Goal: Task Accomplishment & Management: Manage account settings

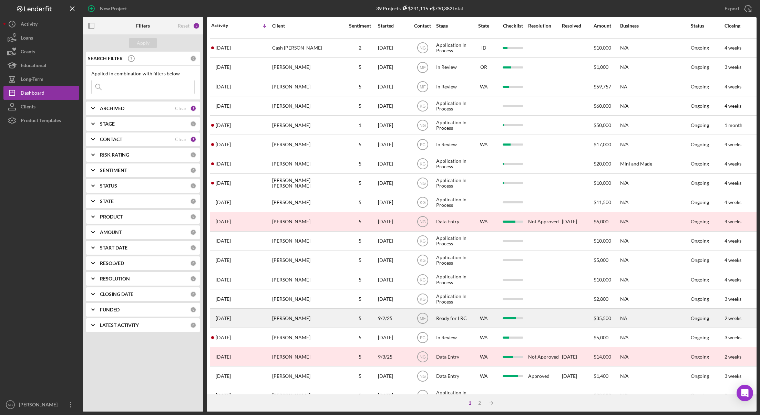
scroll to position [132, 0]
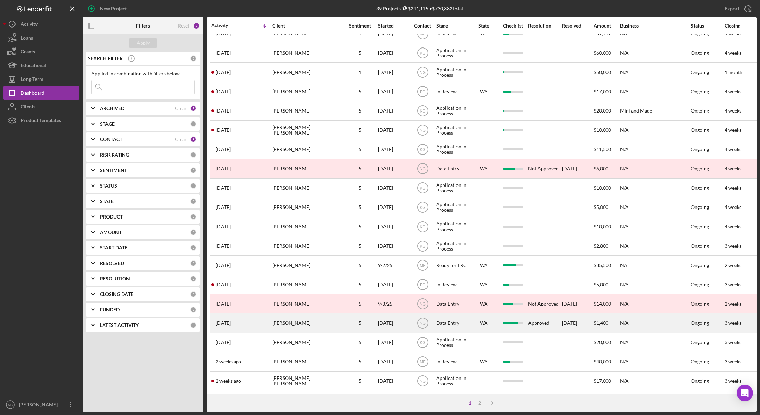
click at [282, 320] on div "[PERSON_NAME]" at bounding box center [306, 323] width 69 height 18
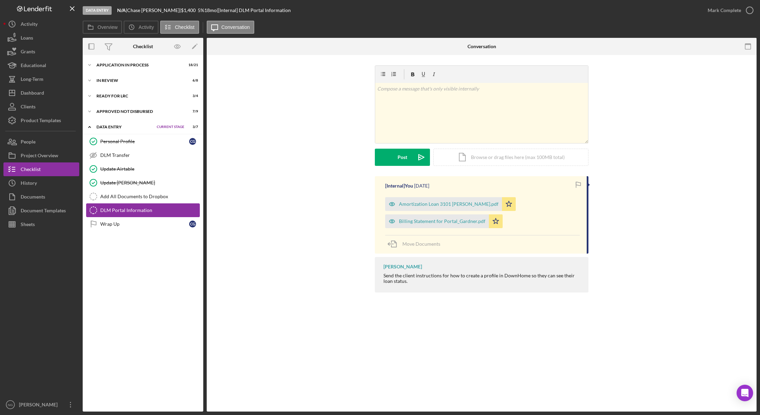
click at [128, 210] on div "DLM Portal Information" at bounding box center [149, 211] width 99 height 6
click at [113, 113] on div "Approved Not Disbursed" at bounding box center [131, 111] width 70 height 4
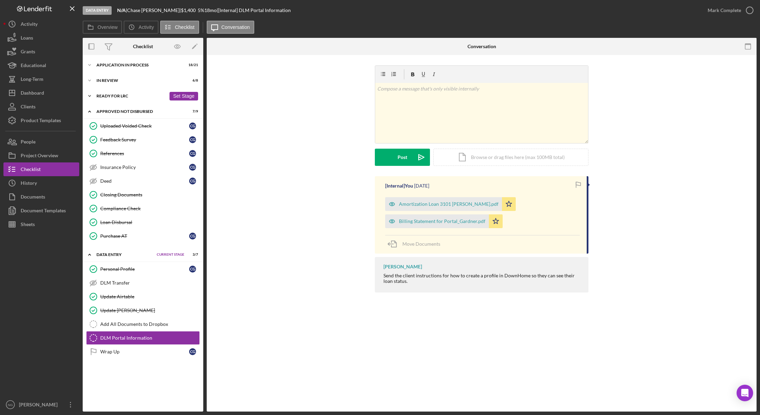
click at [117, 95] on div "Ready for LRC" at bounding box center [131, 96] width 70 height 4
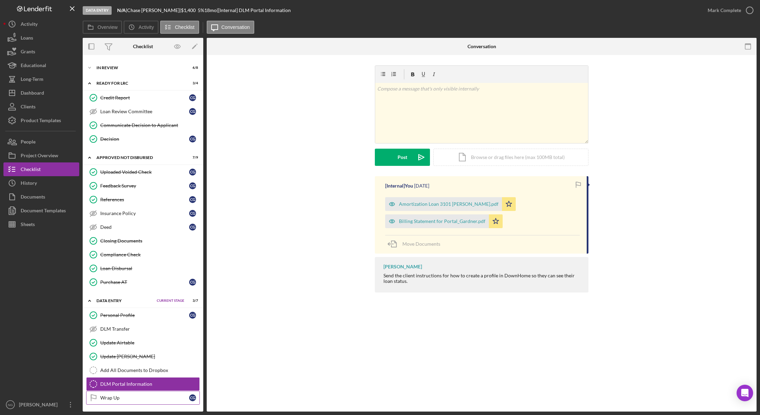
click at [130, 398] on div "Wrap Up" at bounding box center [144, 398] width 89 height 6
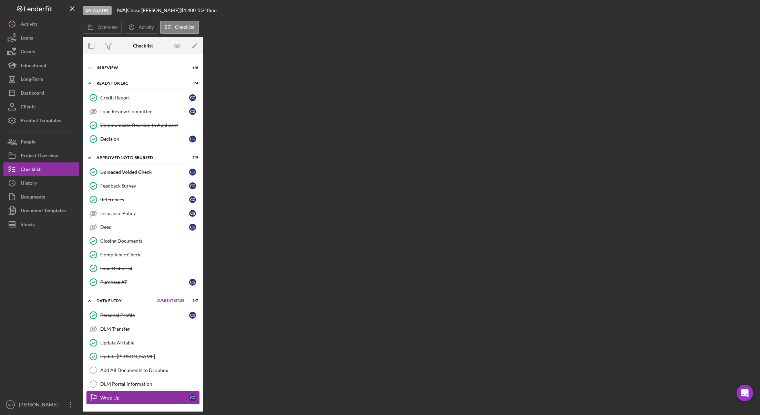
scroll to position [13, 0]
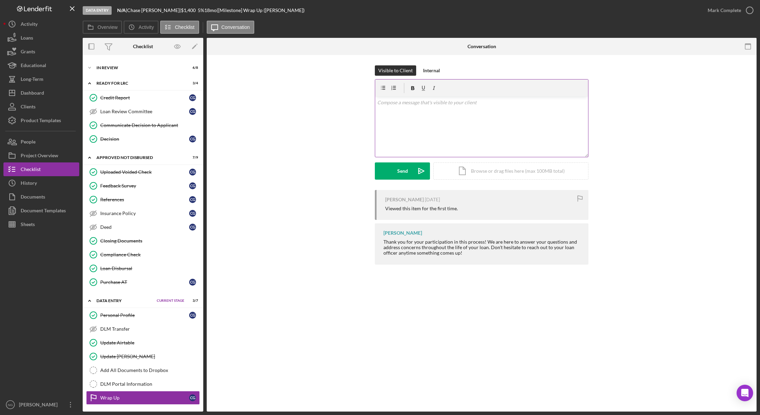
click at [397, 104] on p at bounding box center [481, 103] width 209 height 8
drag, startPoint x: 312, startPoint y: 198, endPoint x: 348, endPoint y: 164, distance: 49.9
click at [312, 197] on div "[PERSON_NAME] [DATE] Viewed this item for the first time. [PERSON_NAME] Thank y…" at bounding box center [481, 228] width 529 height 78
click at [393, 113] on div "v Color teal Color pink Remove color Add row above Add row below Add column bef…" at bounding box center [481, 127] width 213 height 60
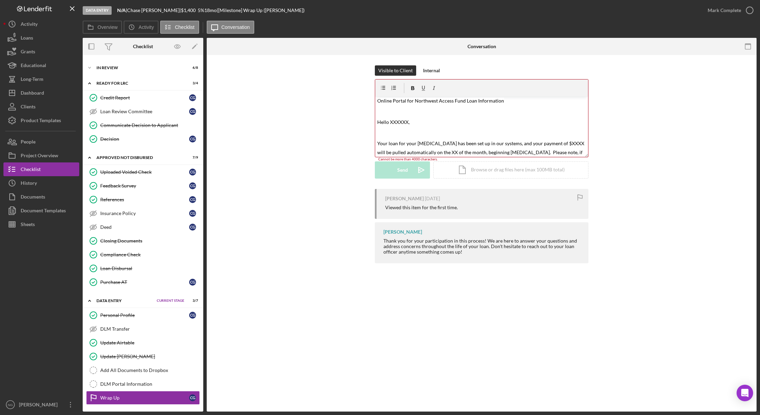
scroll to position [0, 0]
click at [399, 125] on mark "Hello XXXXXX," at bounding box center [393, 125] width 32 height 6
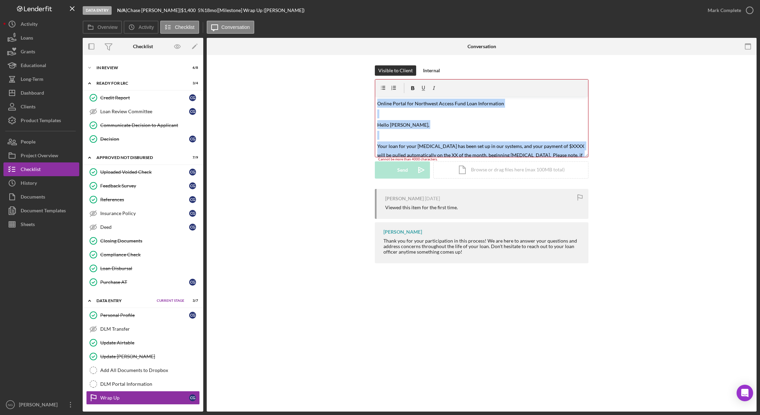
drag, startPoint x: 393, startPoint y: 153, endPoint x: 362, endPoint y: 65, distance: 93.3
click at [362, 65] on div "Visible to Client Internal v Color teal Color pink Remove color Add row above A…" at bounding box center [481, 166] width 549 height 222
drag, startPoint x: 394, startPoint y: 105, endPoint x: 390, endPoint y: 136, distance: 31.5
click at [390, 136] on p at bounding box center [481, 135] width 209 height 9
drag, startPoint x: 393, startPoint y: 150, endPoint x: 353, endPoint y: 65, distance: 94.1
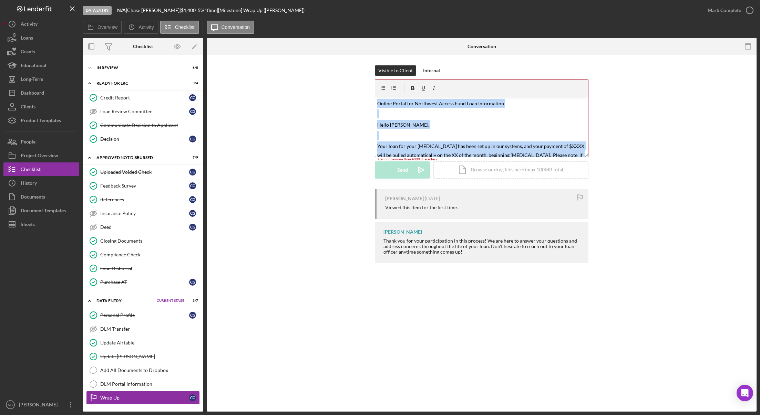
click at [353, 65] on div "Visible to Client Internal v Color teal Color pink Remove color Add row above A…" at bounding box center [481, 166] width 549 height 222
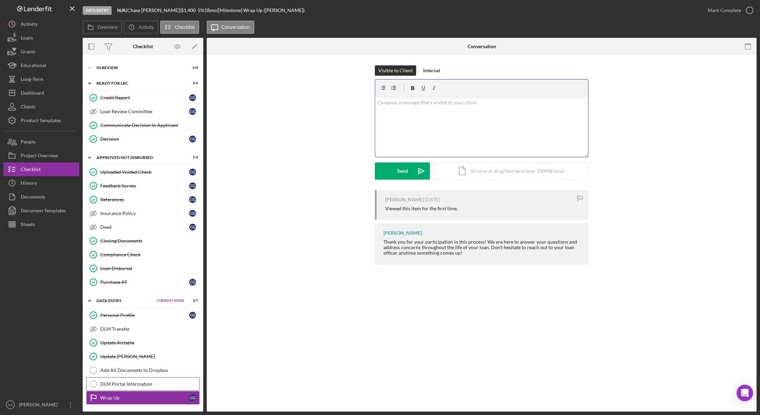
click at [136, 381] on link "DLM Portal Information DLM Portal Information" at bounding box center [143, 384] width 114 height 14
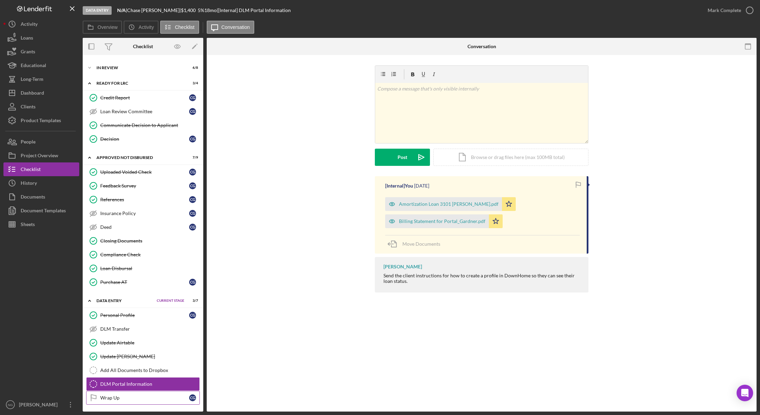
click at [136, 394] on link "Wrap Up Wrap Up C G" at bounding box center [143, 398] width 114 height 14
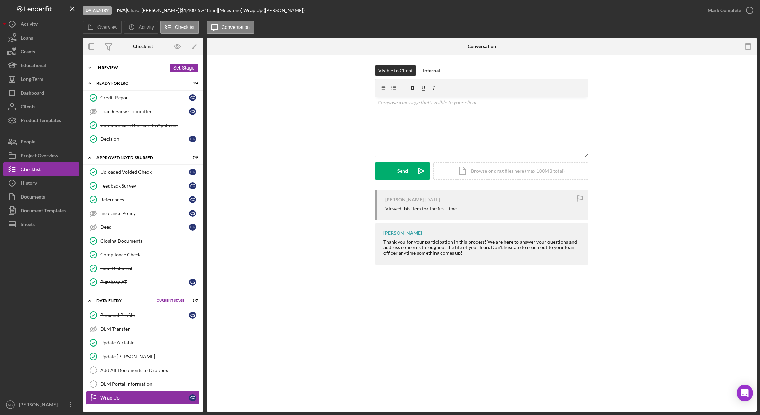
click at [133, 62] on div "Icon/Expander In Review 6 / 8 Set Stage" at bounding box center [143, 68] width 121 height 14
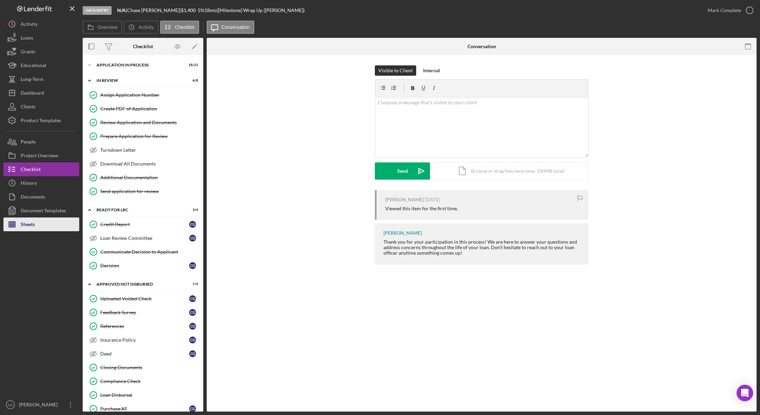
click at [32, 225] on div "Sheets" at bounding box center [28, 225] width 14 height 15
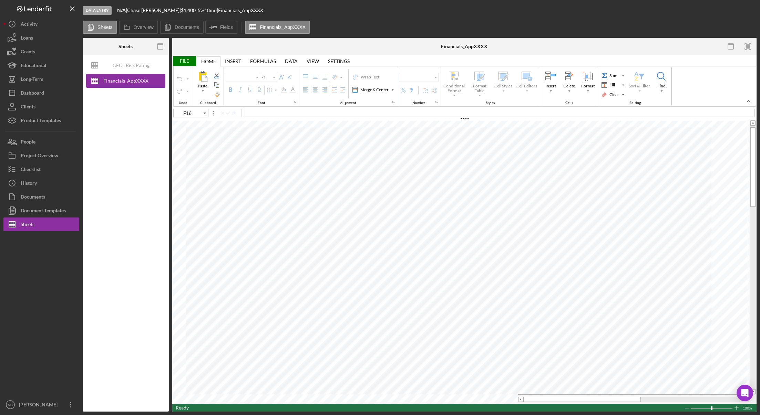
type input "Arial"
type input "10"
type input "G52"
type input "11"
type input "Calibri"
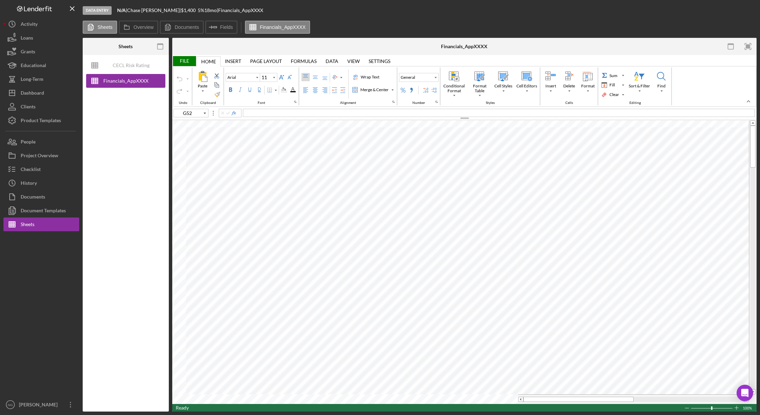
type input "C15"
click at [36, 199] on div "Documents" at bounding box center [33, 197] width 24 height 15
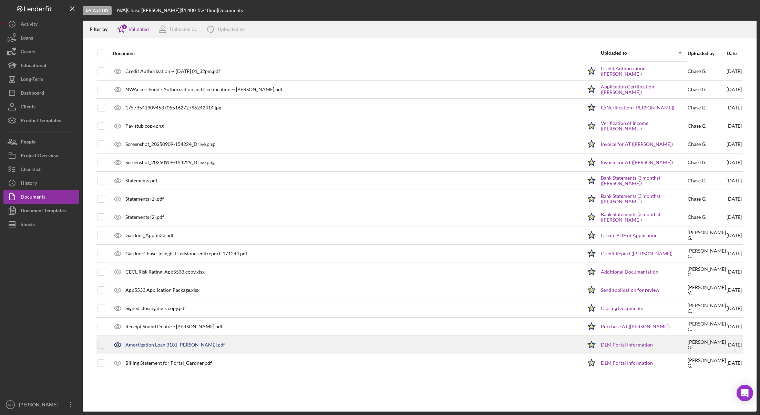
click at [180, 349] on div "Amortization Loan 3101 [PERSON_NAME].pdf" at bounding box center [345, 344] width 473 height 17
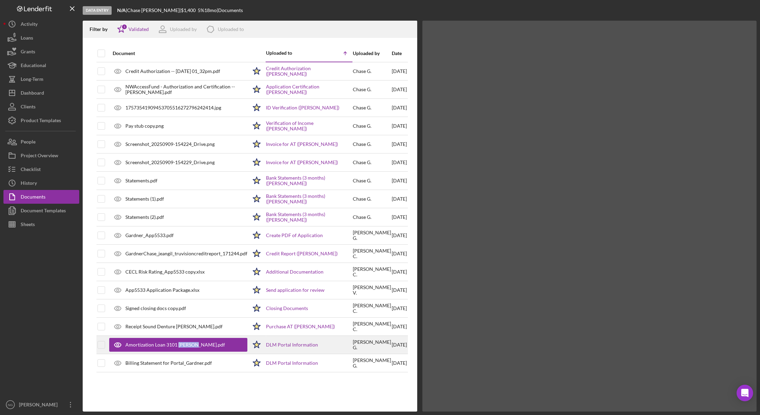
click at [180, 349] on div "Amortization Loan 3101 [PERSON_NAME].pdf" at bounding box center [178, 345] width 138 height 14
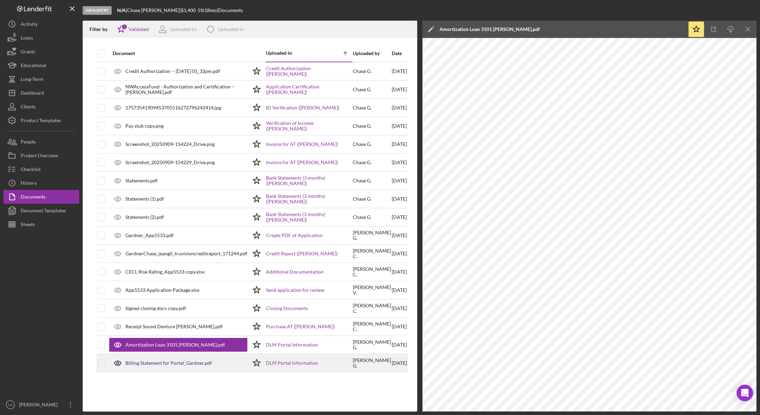
click at [179, 362] on div "Billing Statement for Portal_Gardner.pdf" at bounding box center [168, 363] width 86 height 6
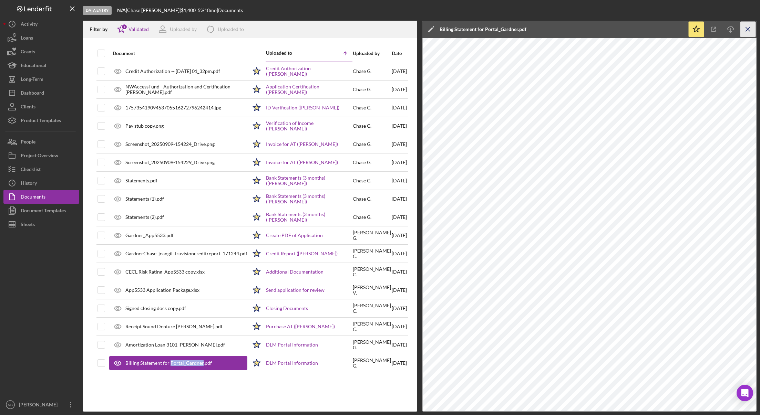
click at [754, 32] on icon "Icon/Menu Close" at bounding box center [747, 29] width 15 height 15
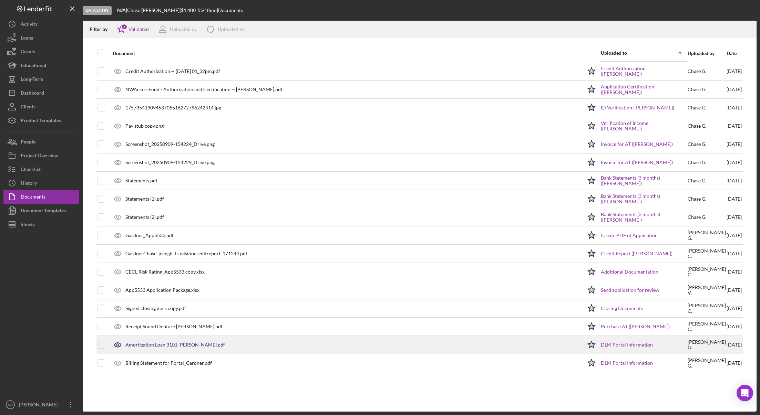
click at [158, 347] on div "Amortization Loan 3101 [PERSON_NAME].pdf" at bounding box center [175, 345] width 100 height 6
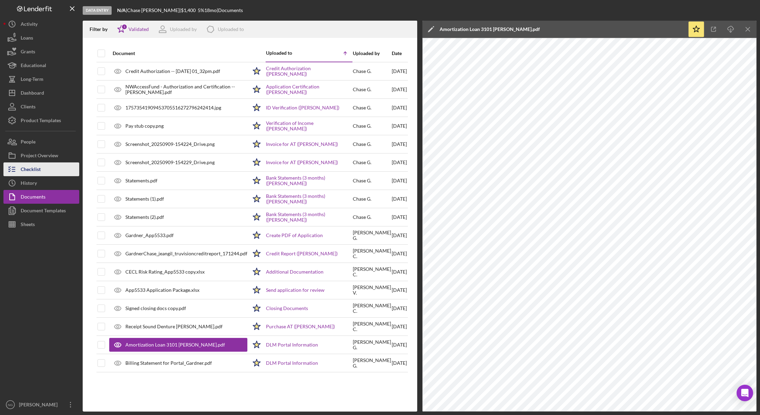
click at [32, 167] on div "Checklist" at bounding box center [31, 170] width 20 height 15
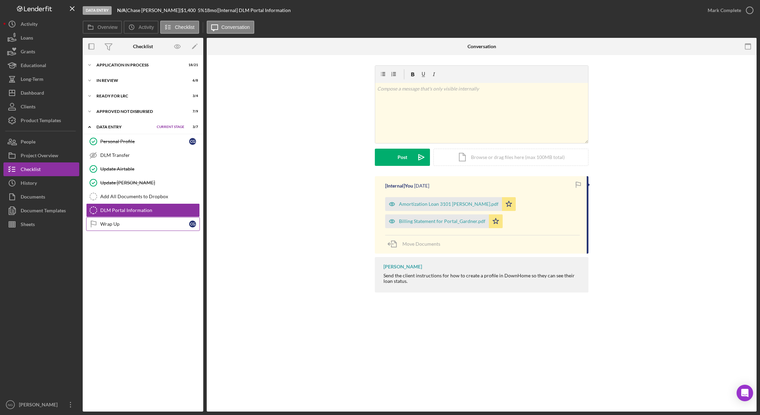
click at [132, 226] on div "Wrap Up" at bounding box center [144, 224] width 89 height 6
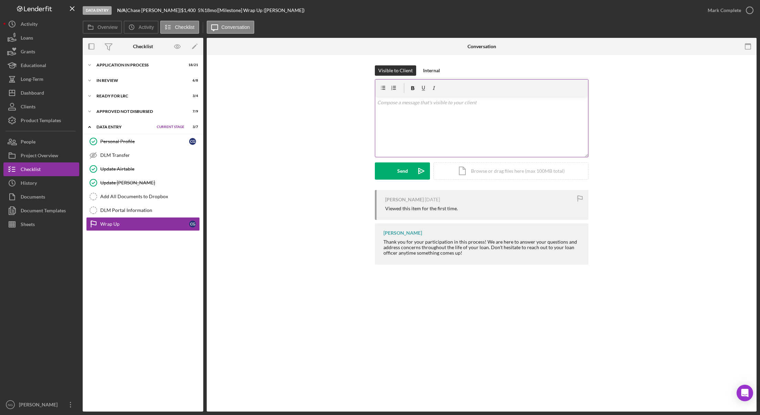
click at [414, 118] on div "v Color teal Color pink Remove color Add row above Add row below Add column bef…" at bounding box center [481, 127] width 213 height 60
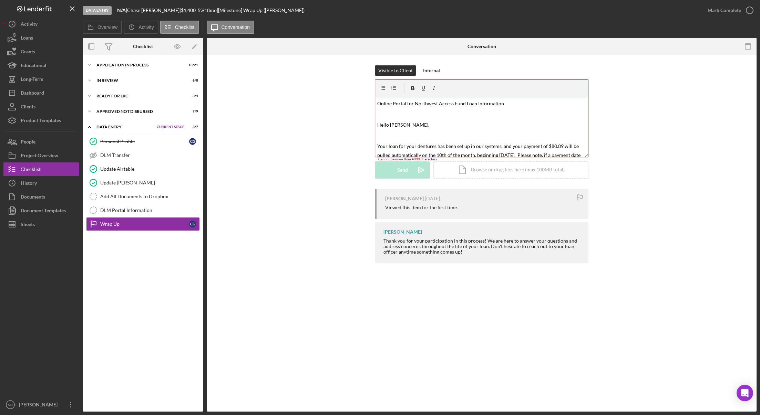
scroll to position [263, 0]
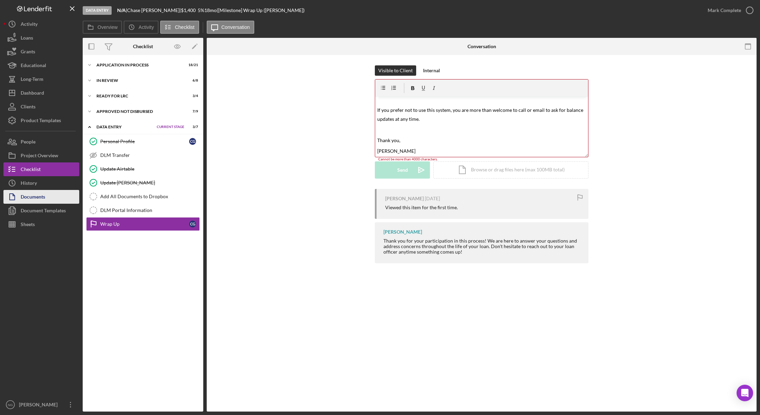
click at [38, 199] on div "Documents" at bounding box center [33, 197] width 24 height 15
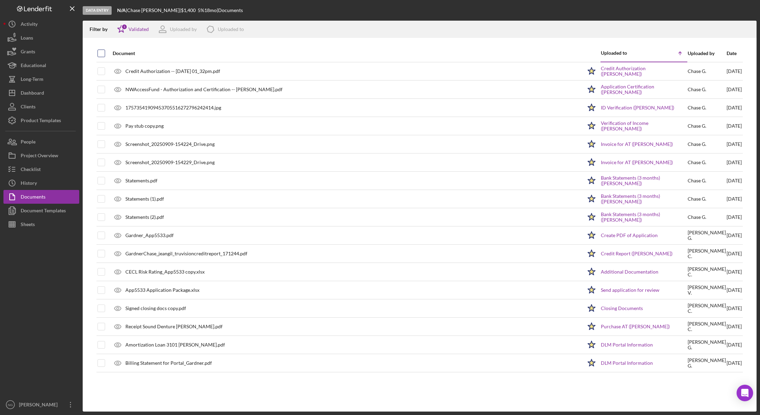
click at [101, 55] on input "checkbox" at bounding box center [101, 53] width 7 height 7
checkbox input "true"
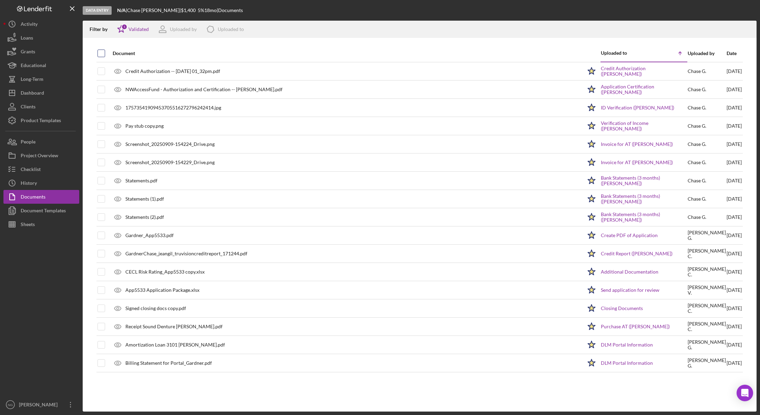
checkbox input "true"
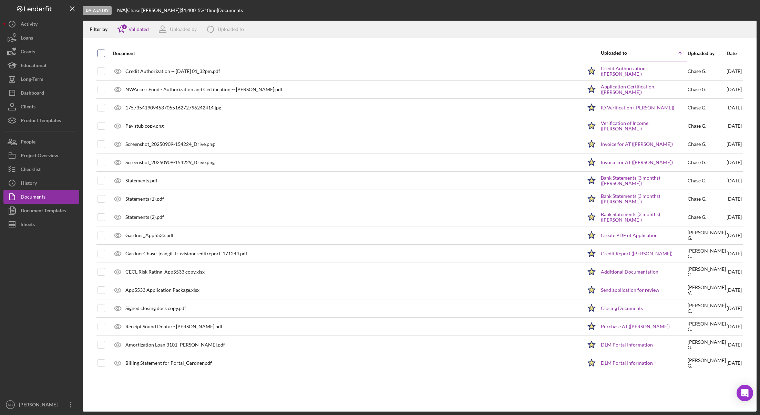
checkbox input "true"
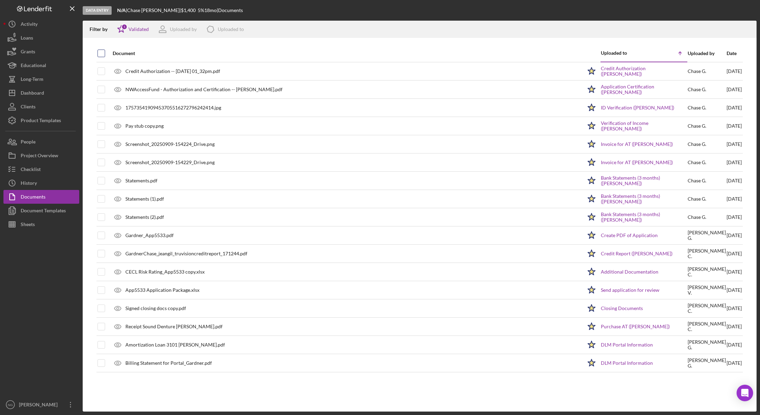
checkbox input "true"
click at [746, 30] on icon "button" at bounding box center [747, 28] width 6 height 4
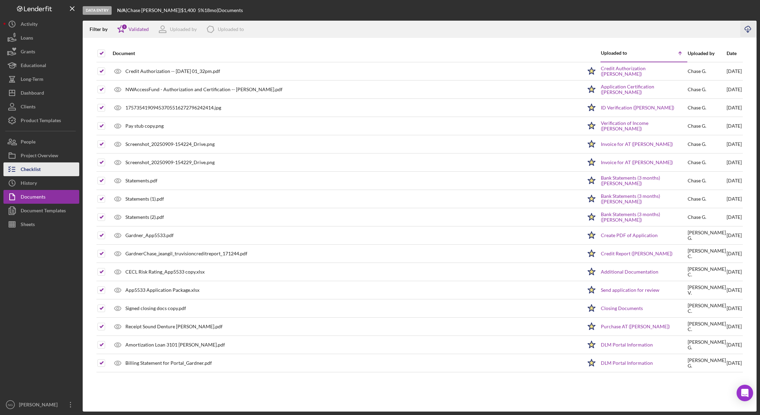
click at [36, 171] on div "Checklist" at bounding box center [31, 170] width 20 height 15
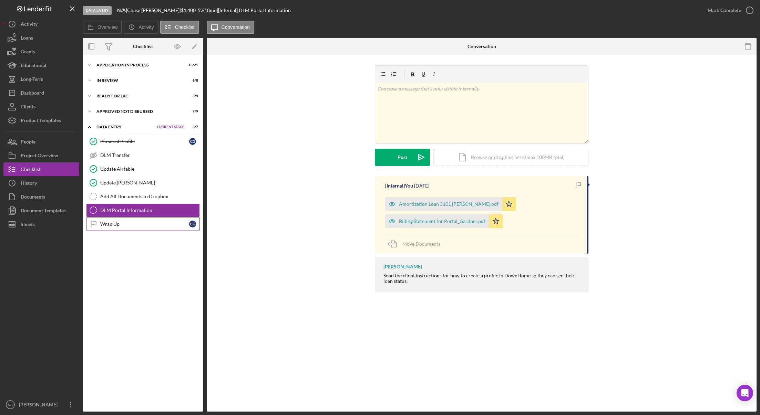
click at [123, 225] on div "Wrap Up" at bounding box center [144, 224] width 89 height 6
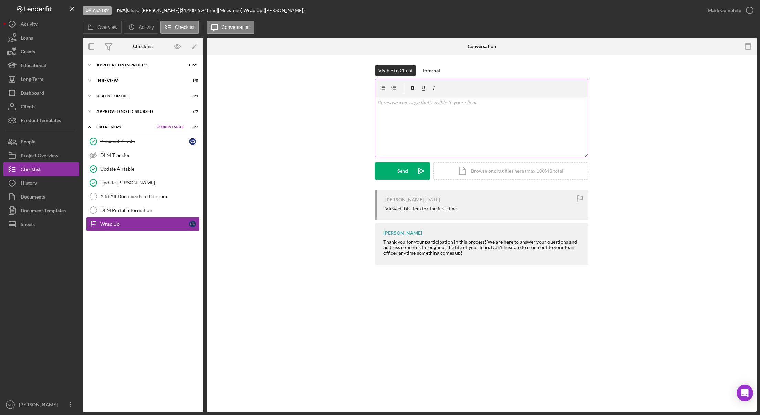
click at [433, 131] on div "v Color teal Color pink Remove color Add row above Add row below Add column bef…" at bounding box center [481, 127] width 213 height 60
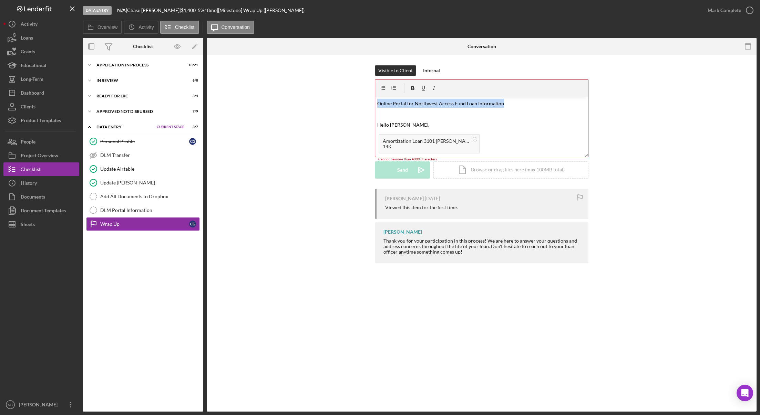
drag, startPoint x: 503, startPoint y: 104, endPoint x: 358, endPoint y: 107, distance: 145.3
click at [358, 107] on div "Visible to Client Internal v Color teal Color pink Remove color Add row above A…" at bounding box center [481, 127] width 529 height 124
click at [384, 117] on p at bounding box center [481, 113] width 209 height 9
drag, startPoint x: 376, startPoint y: 124, endPoint x: 375, endPoint y: 102, distance: 22.4
click at [375, 102] on div "v Color teal Color pink Remove color Add row above Add row below Add column bef…" at bounding box center [481, 114] width 213 height 34
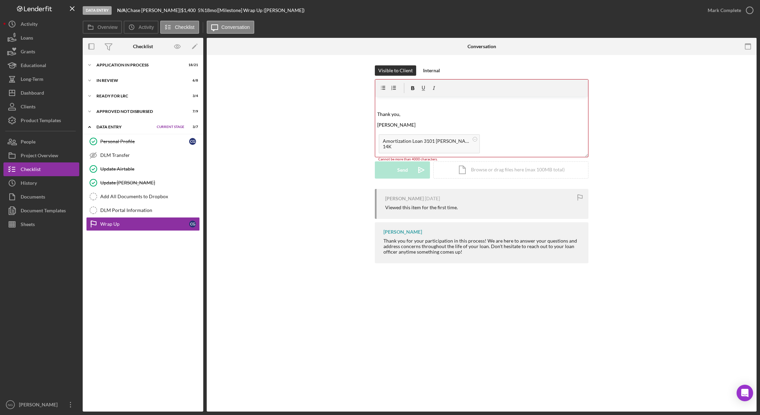
scroll to position [234, 0]
click at [457, 103] on p at bounding box center [481, 98] width 209 height 9
click at [474, 139] on rect at bounding box center [475, 139] width 2 height 0
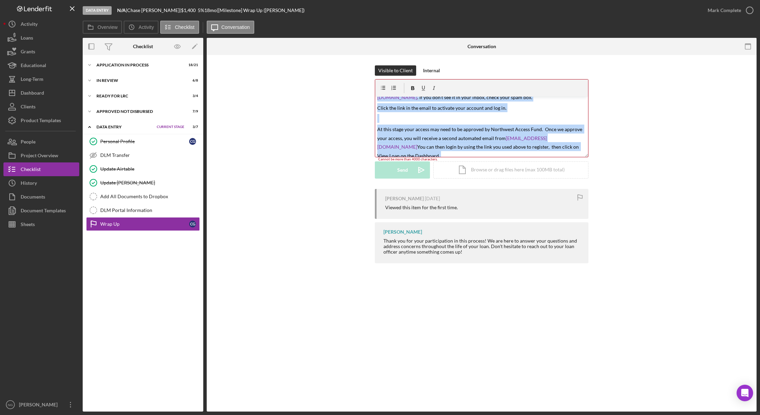
scroll to position [0, 0]
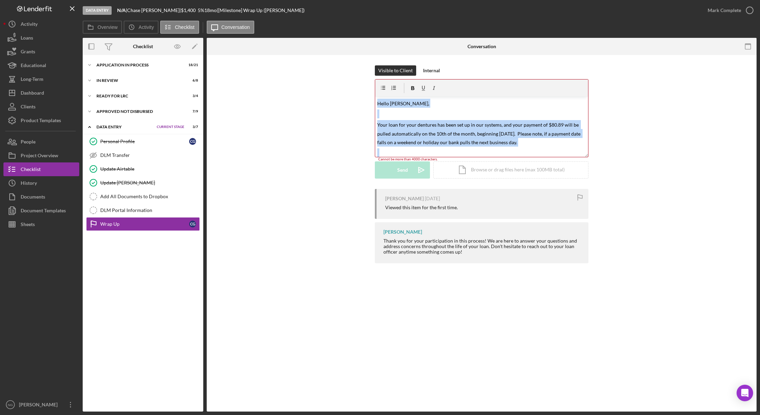
drag, startPoint x: 407, startPoint y: 153, endPoint x: 295, endPoint y: 39, distance: 159.7
click at [295, 39] on div "Conversation Wrap Up Wrap Up Visible to Client Internal v Color teal Color pink…" at bounding box center [481, 225] width 549 height 374
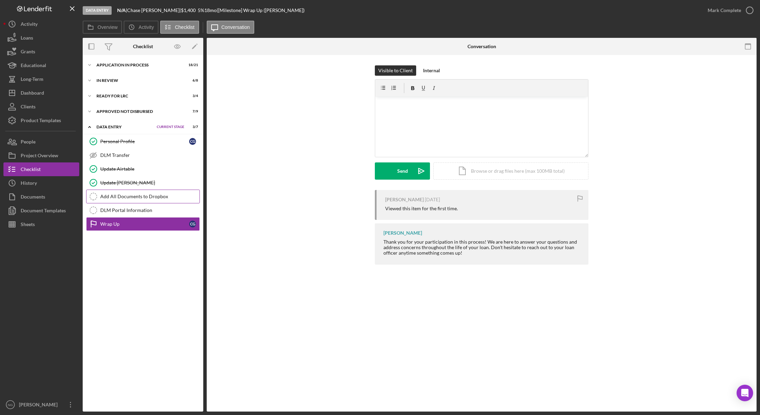
click at [100, 197] on icon "Add All Documents to Dropbox" at bounding box center [93, 196] width 17 height 17
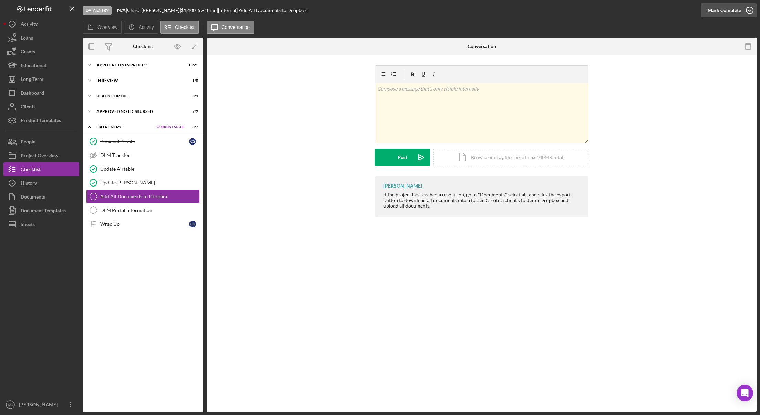
click at [751, 11] on icon "button" at bounding box center [749, 10] width 17 height 17
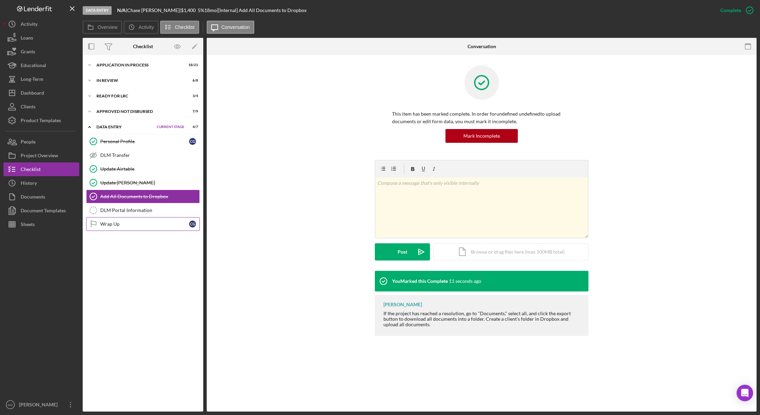
click at [118, 224] on div "Wrap Up" at bounding box center [144, 224] width 89 height 6
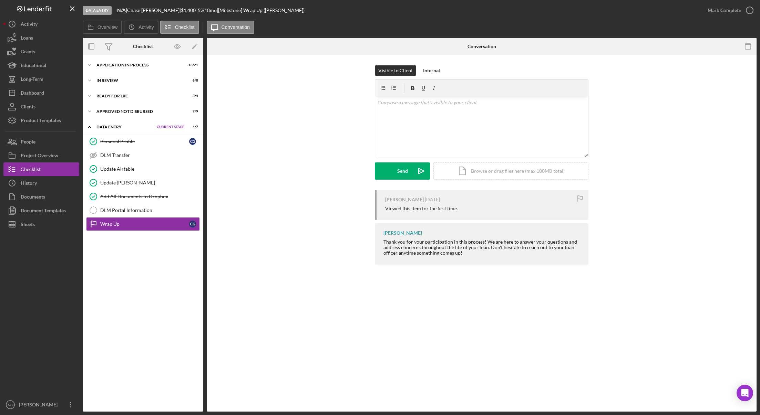
click at [471, 300] on div "Wrap Up Wrap Up Visible to Client Internal v Color teal Color pink Remove color…" at bounding box center [481, 233] width 549 height 357
click at [744, 8] on icon "button" at bounding box center [749, 10] width 17 height 17
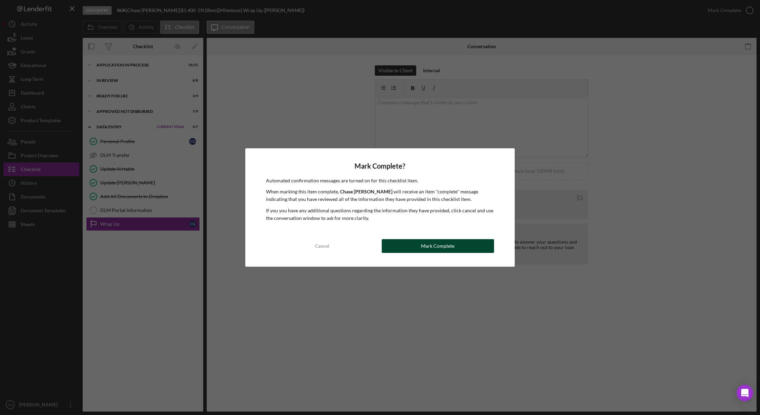
click at [426, 246] on div "Mark Complete" at bounding box center [437, 246] width 33 height 14
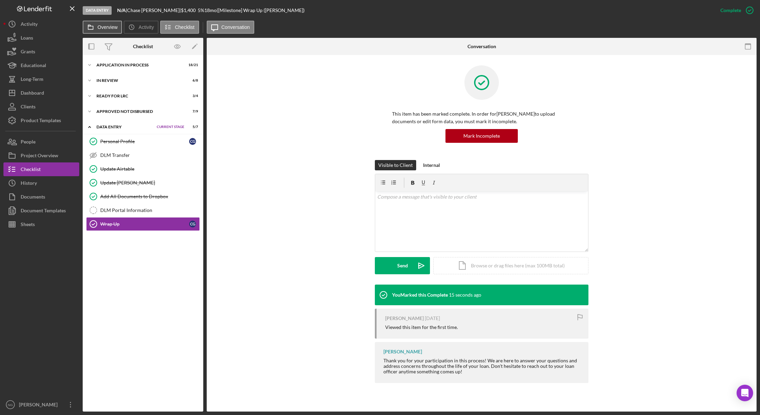
click at [105, 30] on label "Overview" at bounding box center [107, 27] width 20 height 6
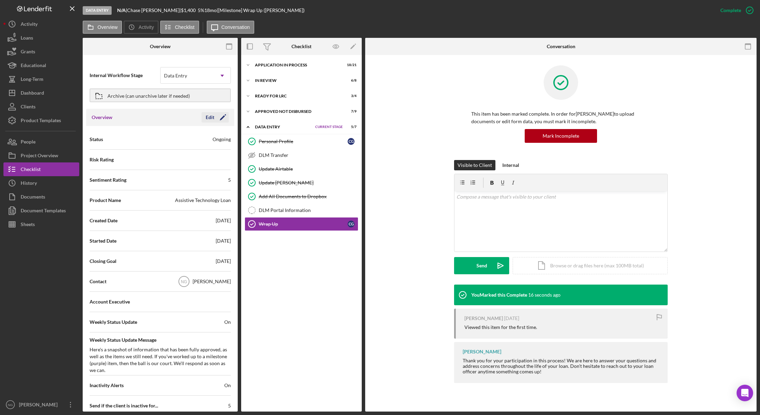
click at [214, 116] on icon "Icon/Edit" at bounding box center [222, 117] width 17 height 17
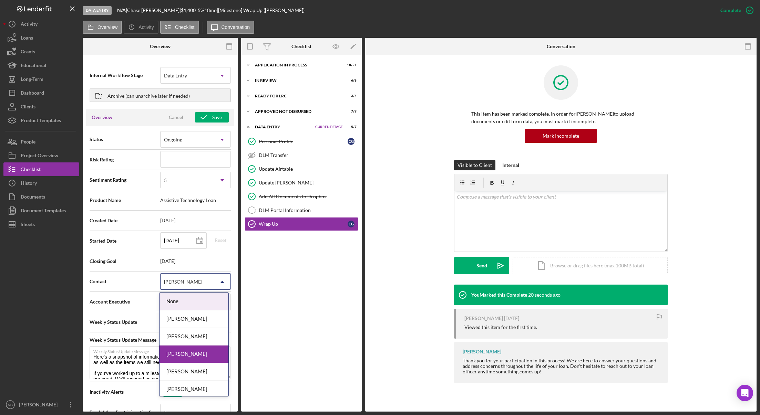
click at [182, 285] on div "[PERSON_NAME]" at bounding box center [183, 282] width 38 height 6
click at [195, 387] on div "[PERSON_NAME]" at bounding box center [193, 390] width 69 height 18
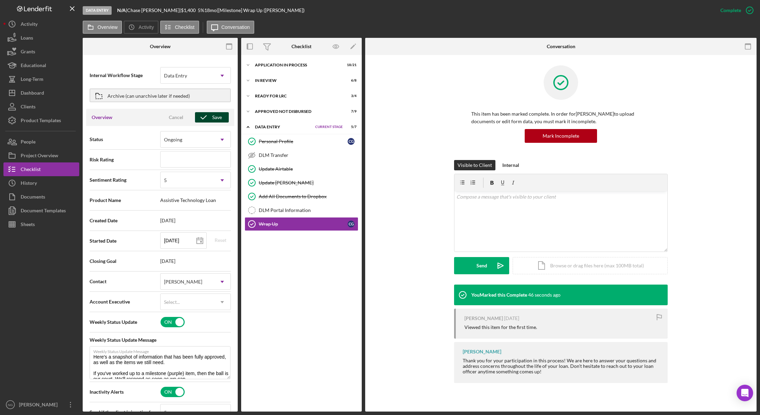
click at [212, 118] on div "Save" at bounding box center [217, 117] width 10 height 10
type textarea "Here's a snapshot of information that has been fully approved, as well as the i…"
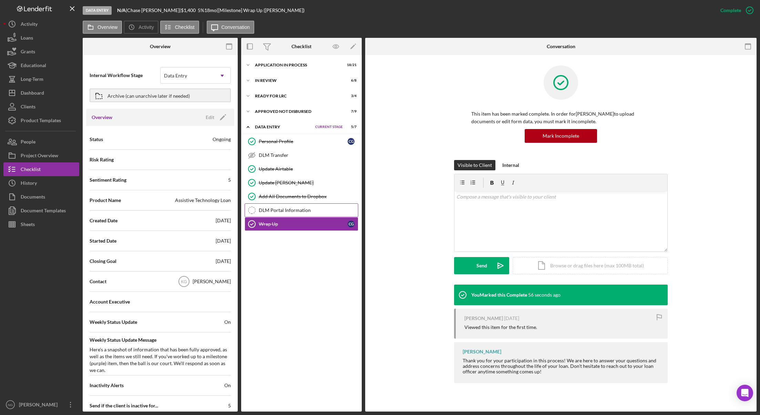
click at [260, 213] on div "DLM Portal Information" at bounding box center [308, 211] width 99 height 6
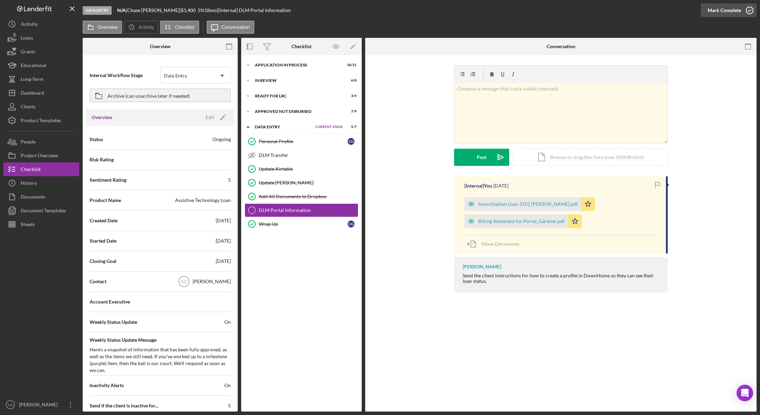
click at [753, 12] on icon "button" at bounding box center [749, 10] width 17 height 17
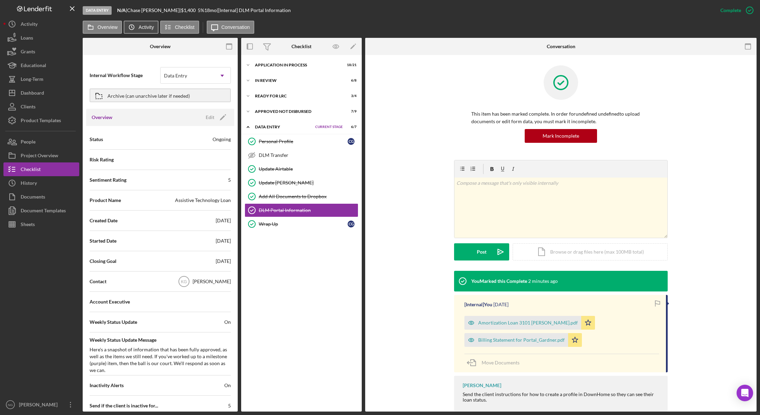
click at [148, 28] on label "Activity" at bounding box center [145, 27] width 15 height 6
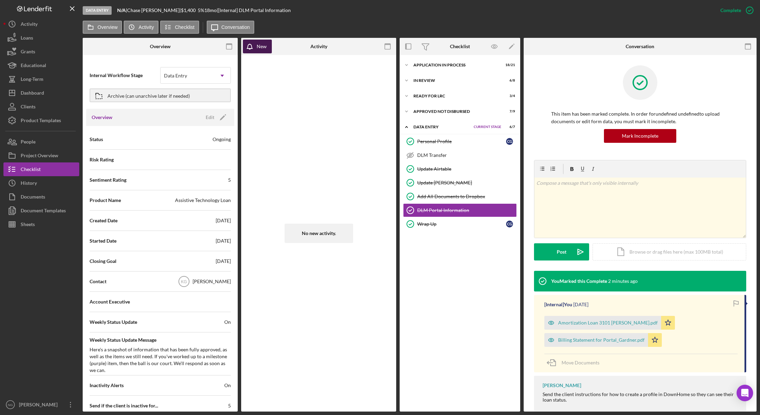
click at [261, 49] on div "New" at bounding box center [261, 47] width 10 height 14
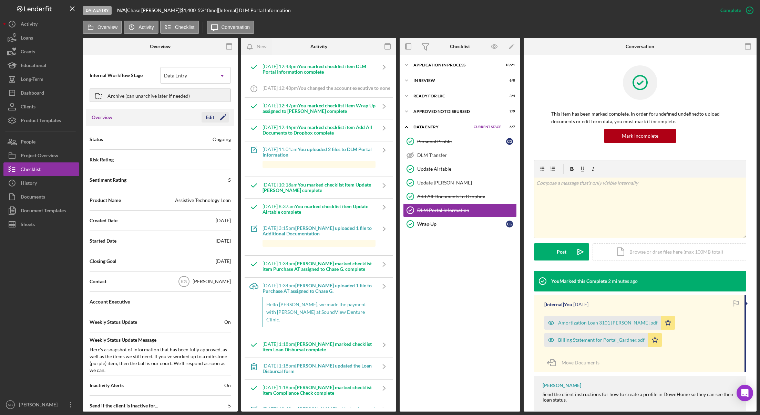
click at [217, 118] on icon "Icon/Edit" at bounding box center [222, 117] width 17 height 17
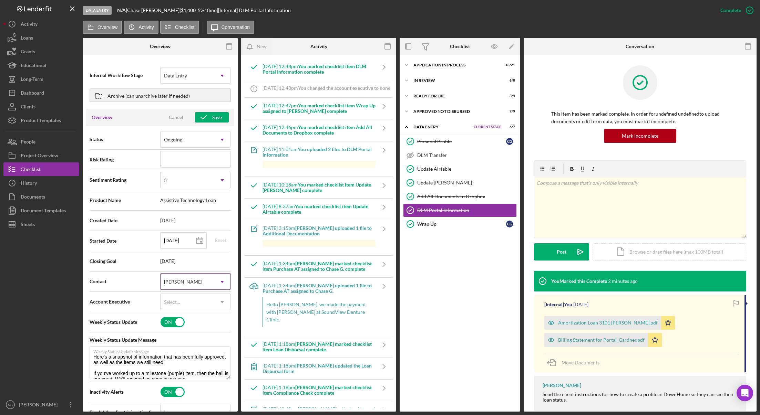
click at [198, 284] on div "[PERSON_NAME]" at bounding box center [186, 282] width 53 height 16
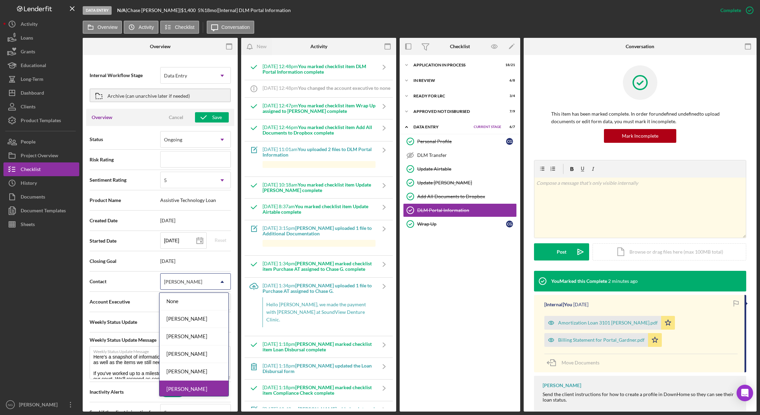
scroll to position [37, 0]
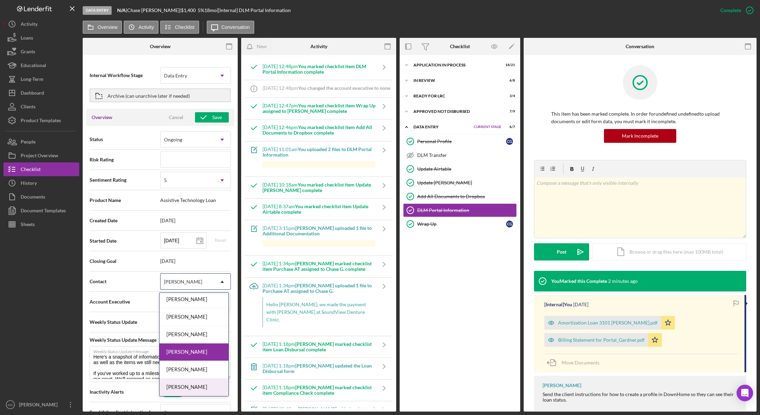
click at [192, 387] on div "[PERSON_NAME]" at bounding box center [193, 388] width 69 height 18
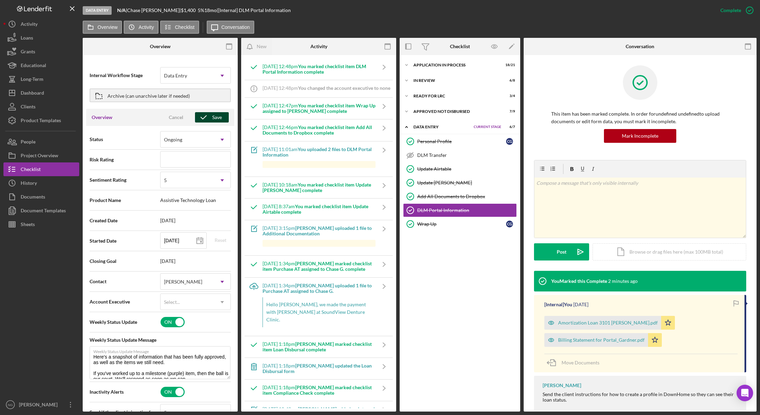
click at [198, 115] on icon "button" at bounding box center [203, 117] width 17 height 17
type textarea "Here's a snapshot of information that has been fully approved, as well as the i…"
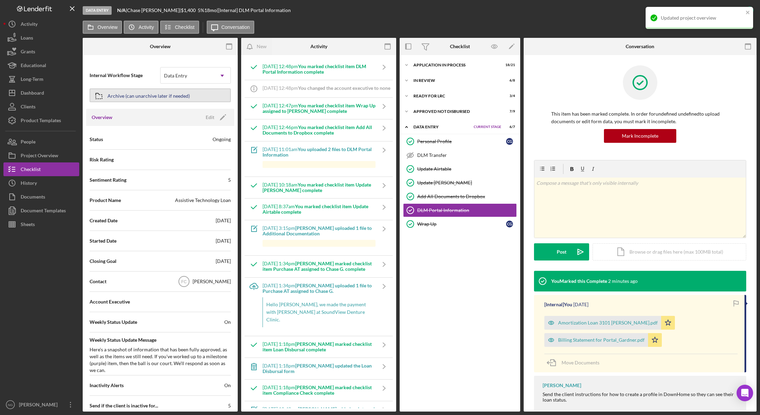
click at [199, 100] on button "Archive (can unarchive later if needed)" at bounding box center [160, 95] width 141 height 14
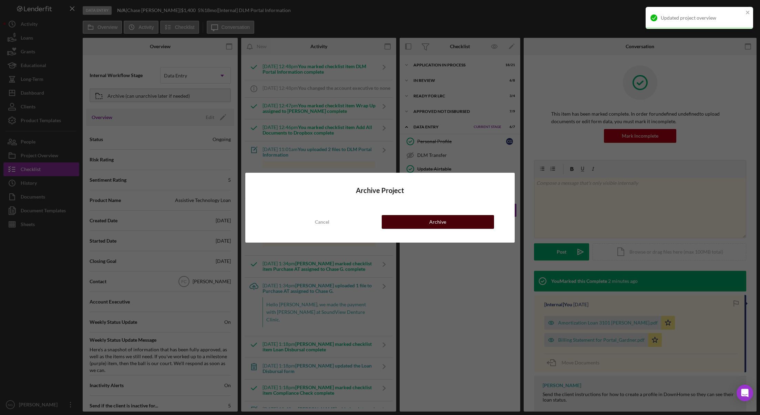
click at [429, 225] on button "Archive" at bounding box center [437, 222] width 112 height 14
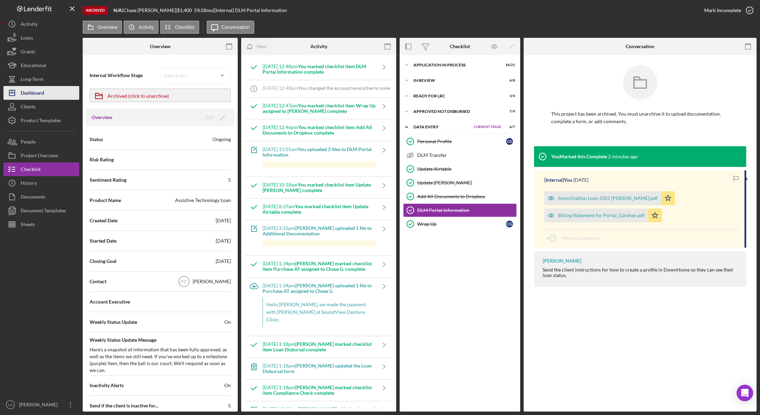
click at [33, 89] on div "Dashboard" at bounding box center [32, 93] width 23 height 15
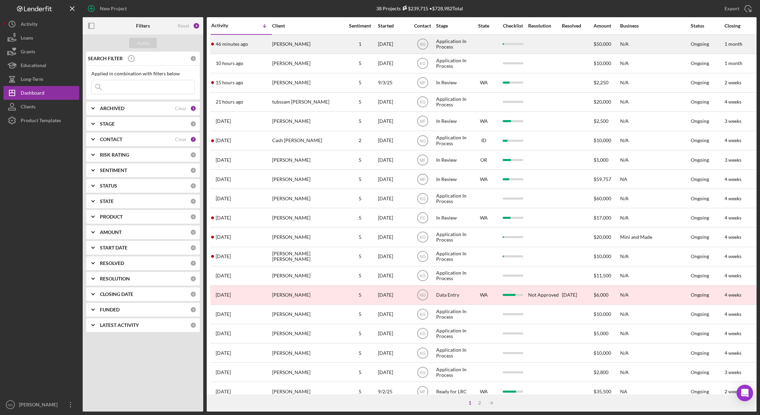
click at [228, 41] on div "46 minutes ago [PERSON_NAME]" at bounding box center [241, 44] width 60 height 18
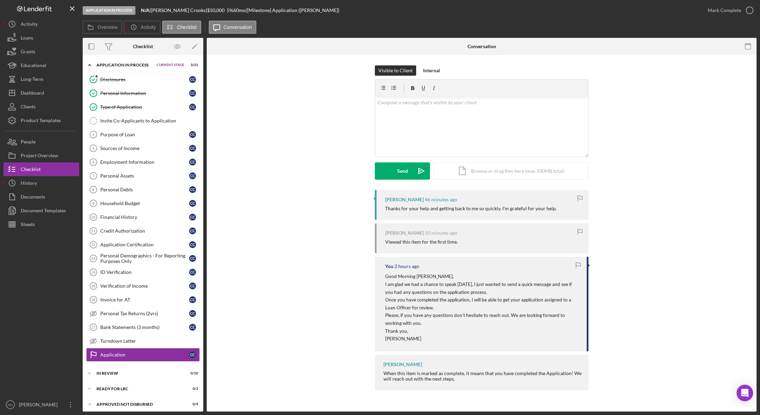
click at [283, 322] on div "[PERSON_NAME] 46 minutes ago Thanks for your help and getting back to me so qui…" at bounding box center [481, 292] width 529 height 204
click at [48, 94] on button "Icon/Dashboard Dashboard" at bounding box center [41, 93] width 76 height 14
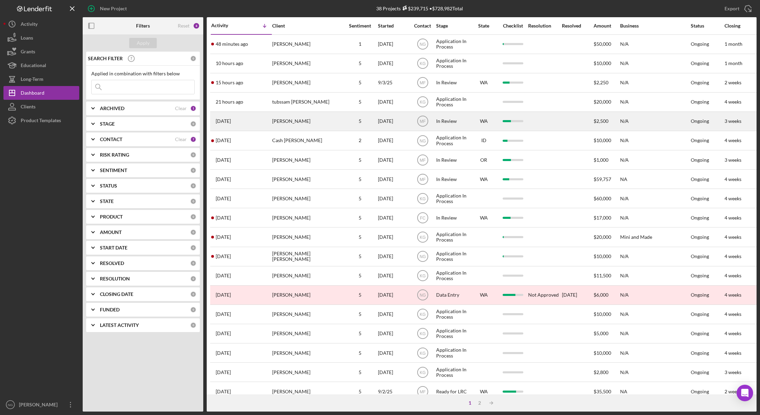
click at [296, 124] on div "[PERSON_NAME]" at bounding box center [306, 121] width 69 height 18
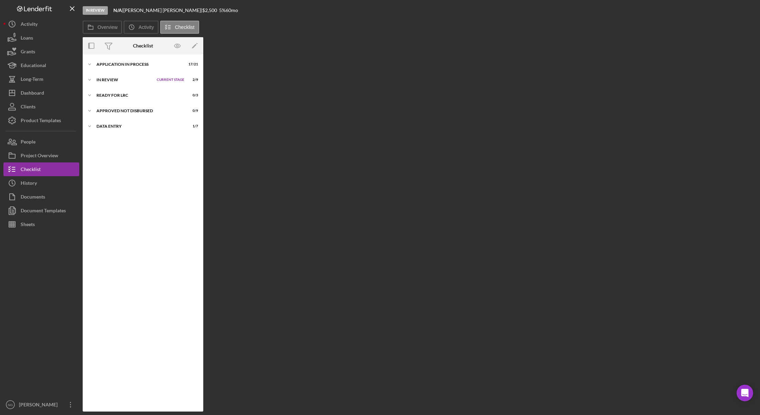
scroll to position [18, 0]
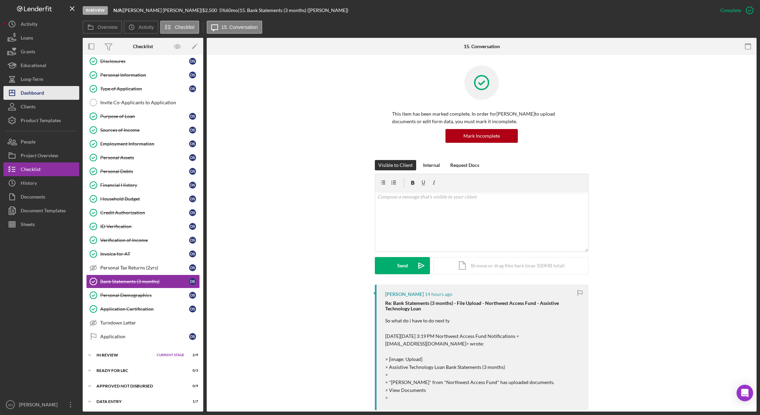
click at [34, 92] on div "Dashboard" at bounding box center [32, 93] width 23 height 15
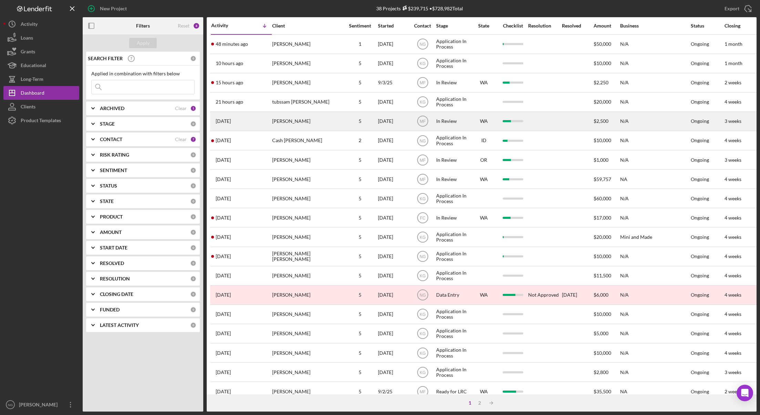
click at [319, 125] on div "[PERSON_NAME]" at bounding box center [306, 121] width 69 height 18
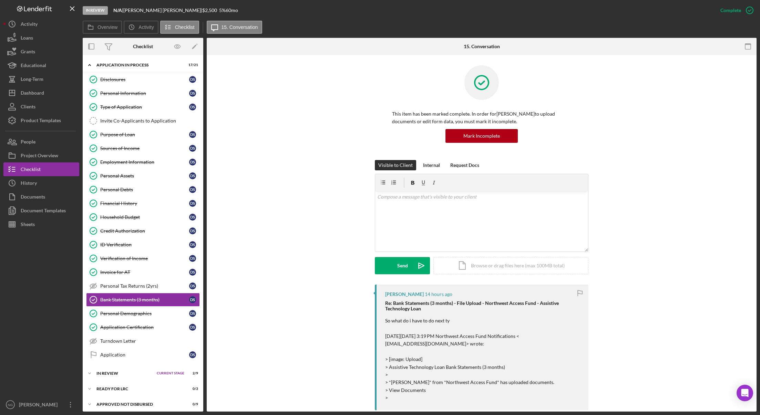
scroll to position [18, 0]
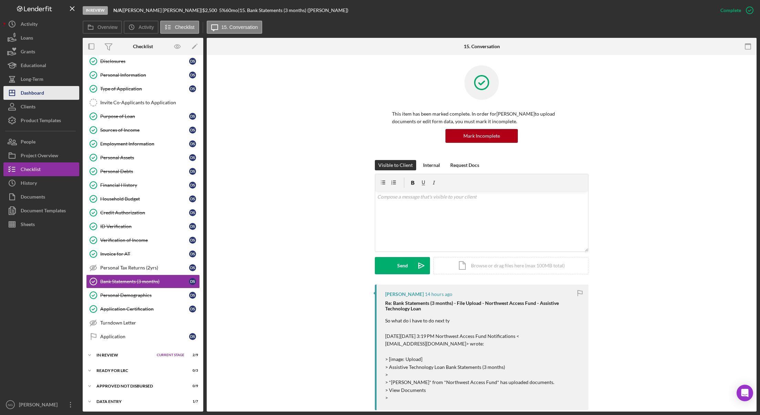
click at [40, 95] on div "Dashboard" at bounding box center [32, 93] width 23 height 15
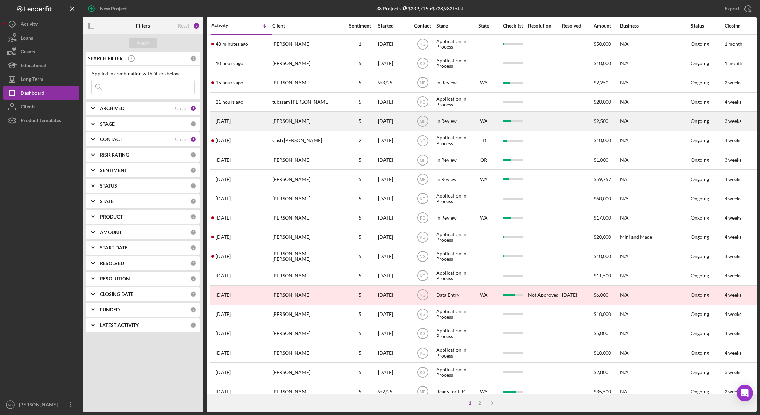
click at [298, 119] on div "[PERSON_NAME]" at bounding box center [306, 121] width 69 height 18
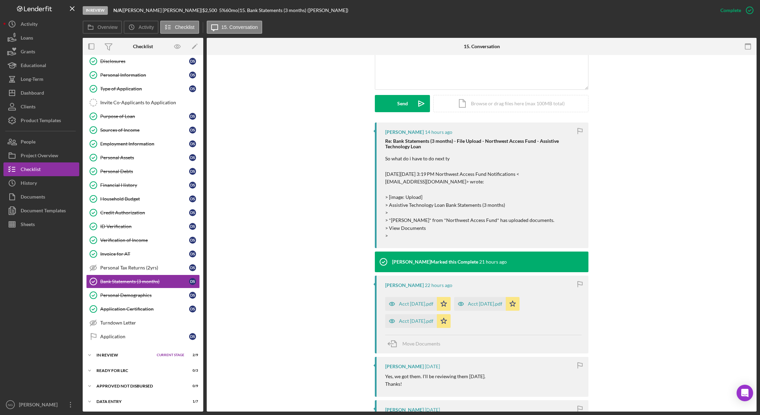
scroll to position [172, 0]
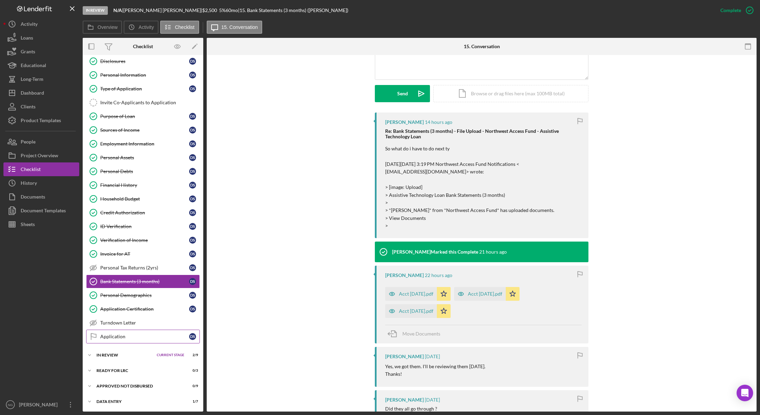
click at [118, 336] on div "Application" at bounding box center [144, 337] width 89 height 6
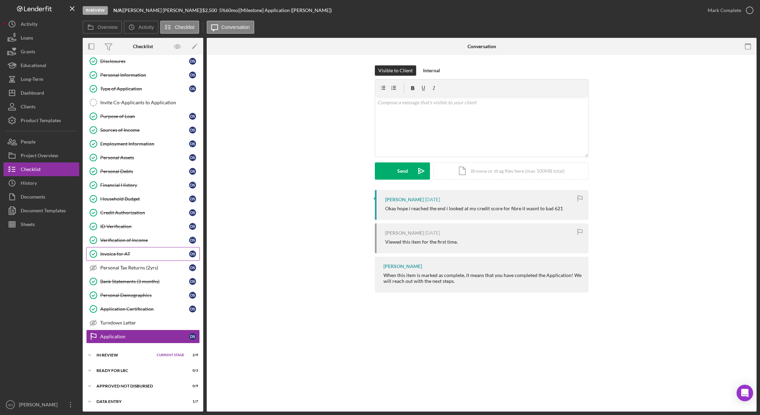
scroll to position [19, 0]
click at [148, 311] on div "Application Certification" at bounding box center [144, 309] width 89 height 6
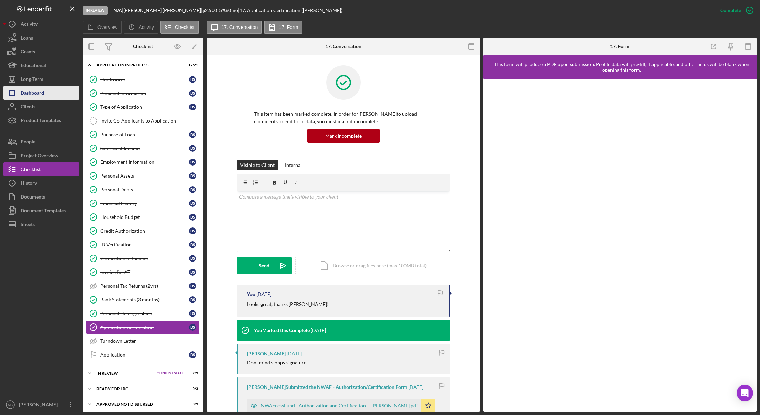
click at [36, 94] on div "Dashboard" at bounding box center [32, 93] width 23 height 15
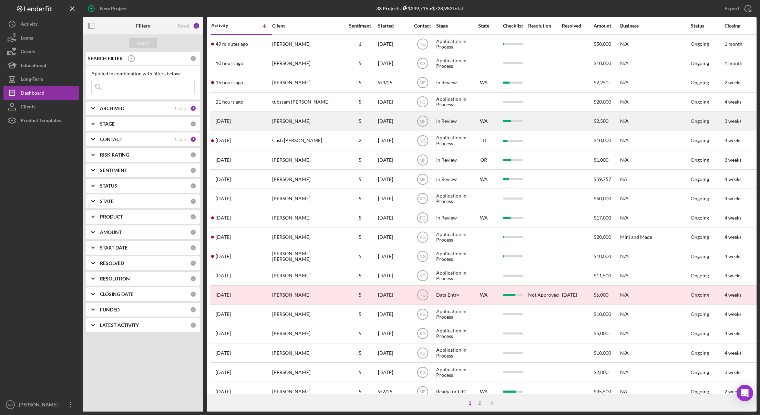
click at [336, 123] on div "[PERSON_NAME]" at bounding box center [306, 121] width 69 height 18
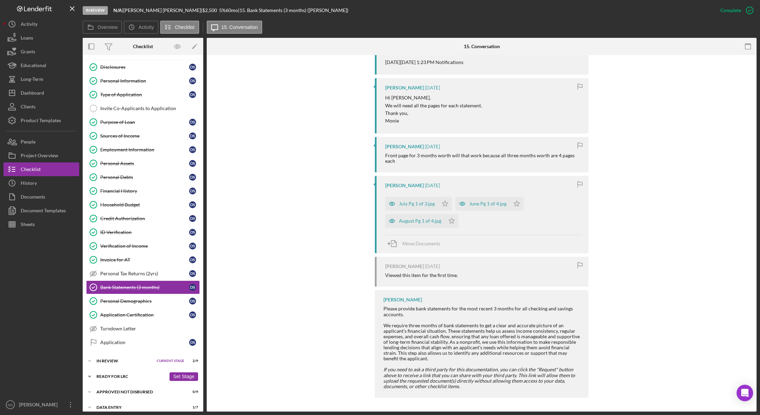
scroll to position [19, 0]
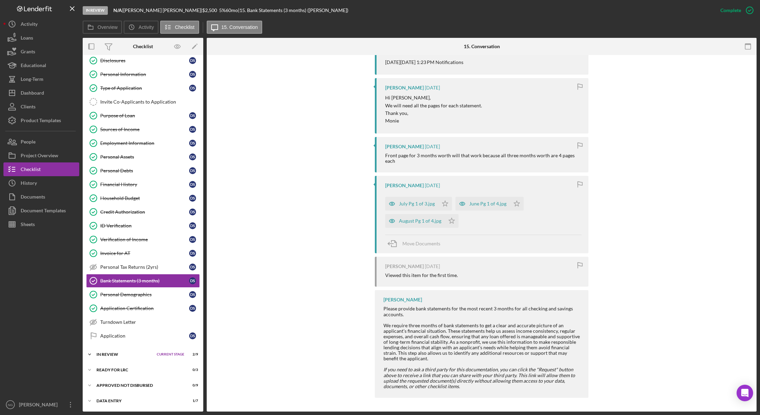
click at [118, 354] on div "In Review" at bounding box center [124, 355] width 57 height 4
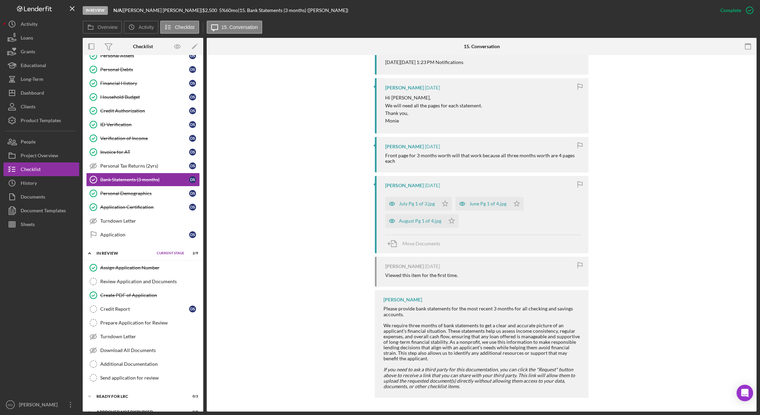
scroll to position [147, 0]
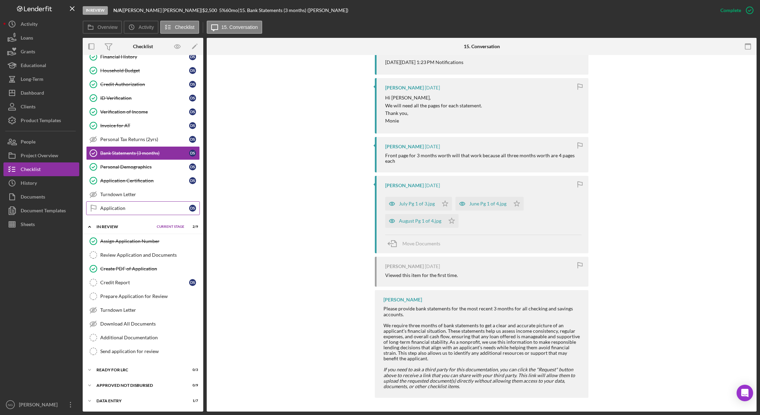
click at [160, 210] on div "Application" at bounding box center [144, 209] width 89 height 6
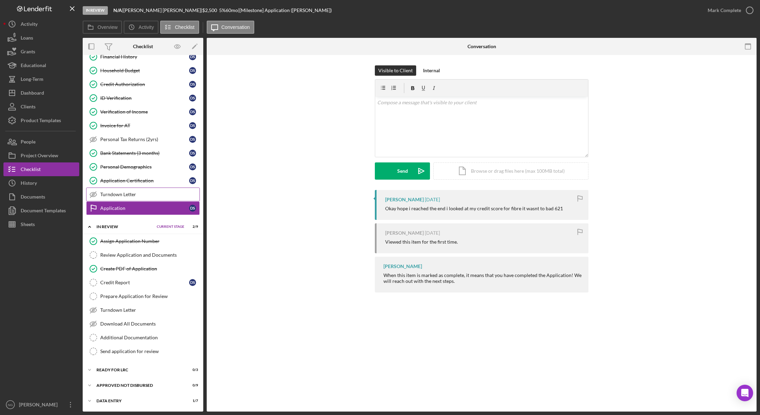
click at [134, 194] on div "Turndown Letter" at bounding box center [149, 195] width 99 height 6
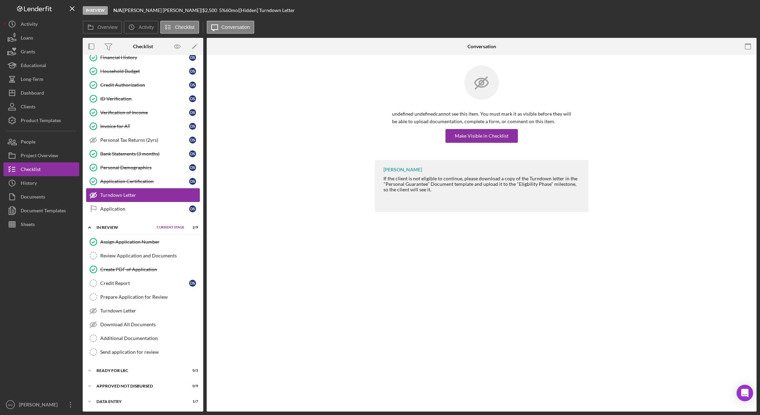
scroll to position [147, 0]
click at [129, 176] on link "Application Certification Application Certification D S" at bounding box center [143, 181] width 114 height 14
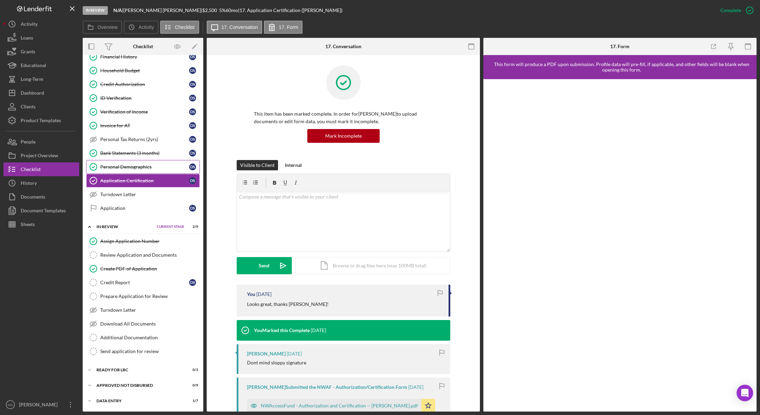
click at [166, 163] on link "Personal Demographics Personal Demographics D S" at bounding box center [143, 167] width 114 height 14
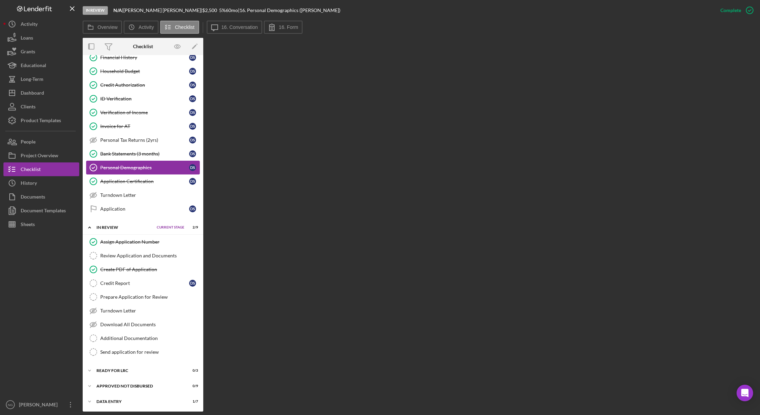
scroll to position [147, 0]
click at [51, 271] on div at bounding box center [41, 314] width 76 height 167
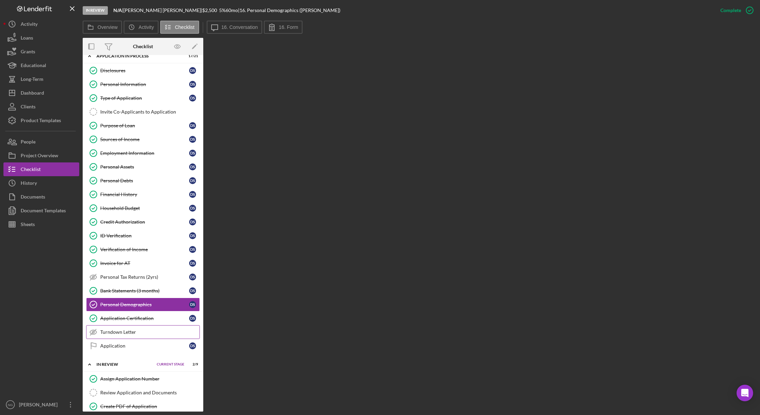
scroll to position [0, 0]
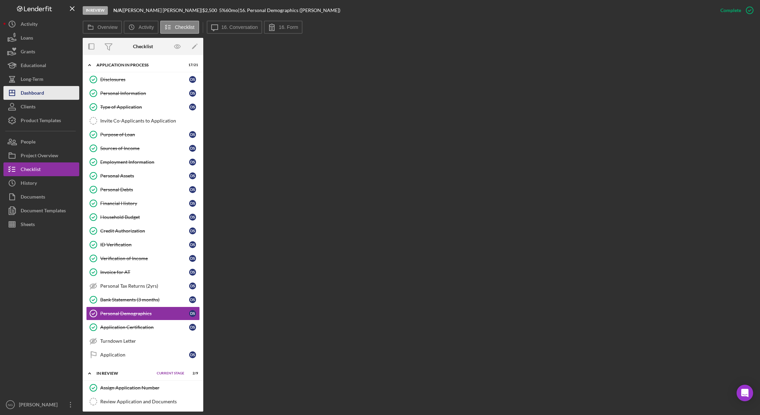
click at [40, 93] on div "Dashboard" at bounding box center [32, 93] width 23 height 15
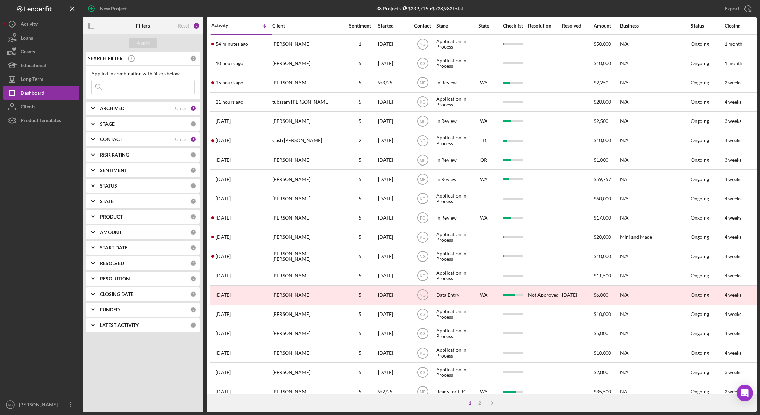
click at [38, 238] on div at bounding box center [41, 262] width 76 height 271
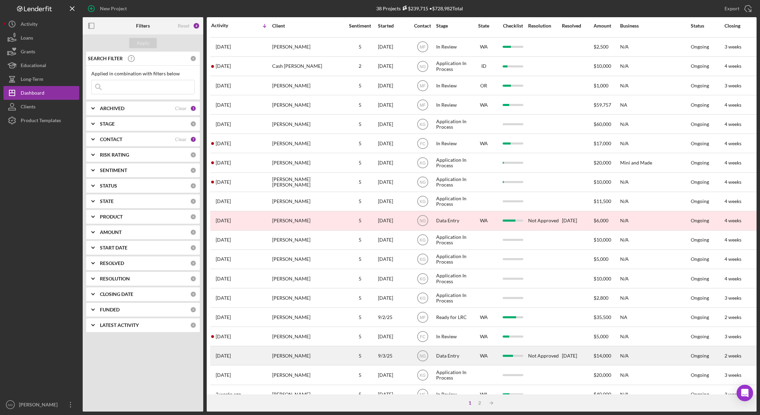
scroll to position [132, 0]
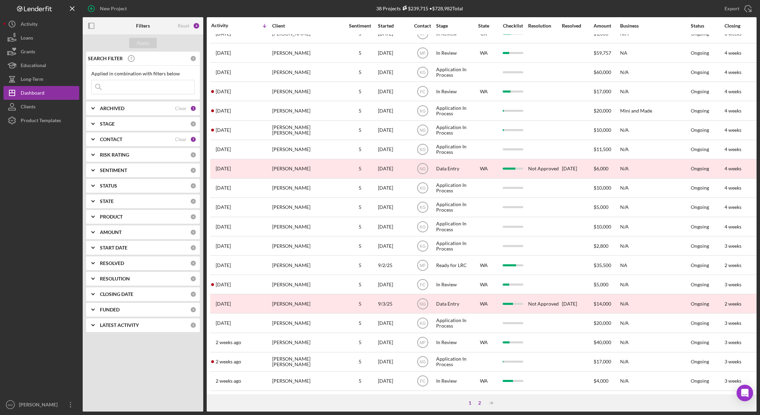
click at [479, 402] on div "2" at bounding box center [479, 403] width 10 height 6
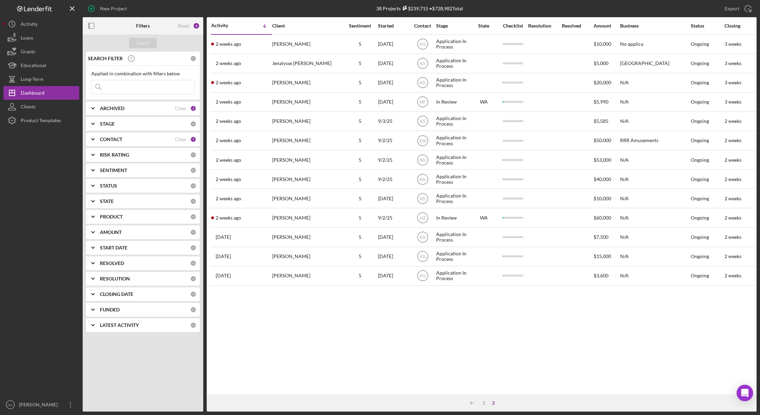
scroll to position [0, 0]
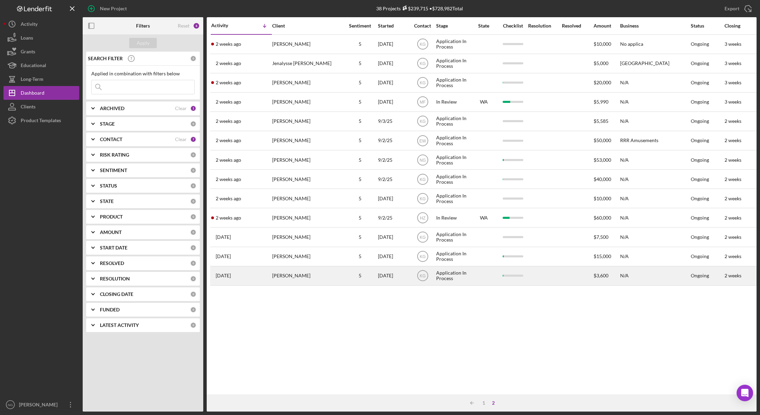
click at [323, 280] on div "[PERSON_NAME]" at bounding box center [306, 276] width 69 height 18
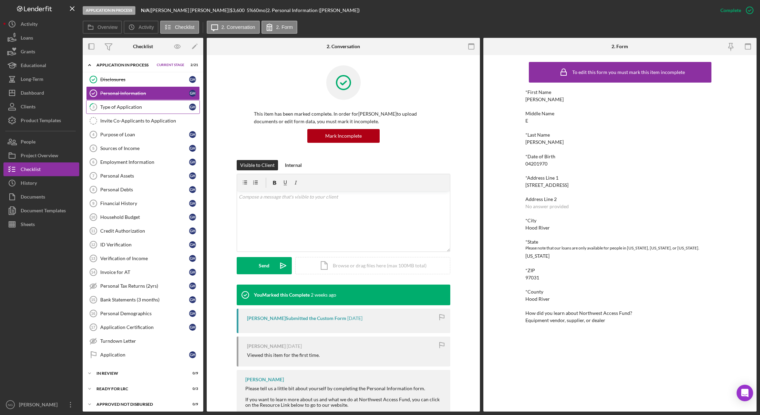
click at [150, 107] on div "Type of Application" at bounding box center [144, 107] width 89 height 6
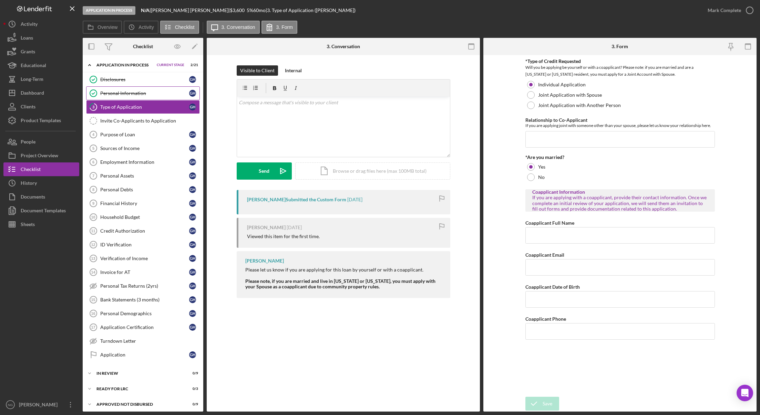
click at [151, 92] on div "Personal Information" at bounding box center [144, 94] width 89 height 6
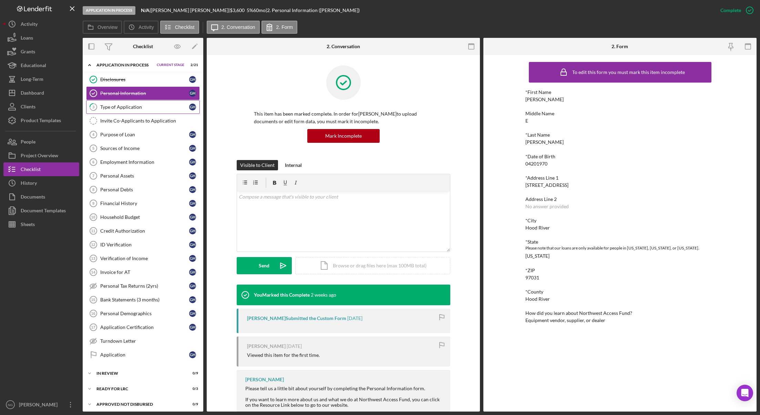
click at [148, 106] on div "Type of Application" at bounding box center [144, 107] width 89 height 6
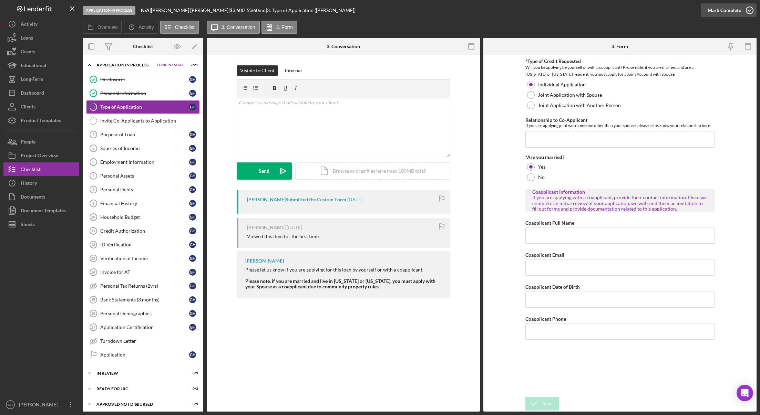
click at [748, 10] on icon "button" at bounding box center [749, 10] width 17 height 17
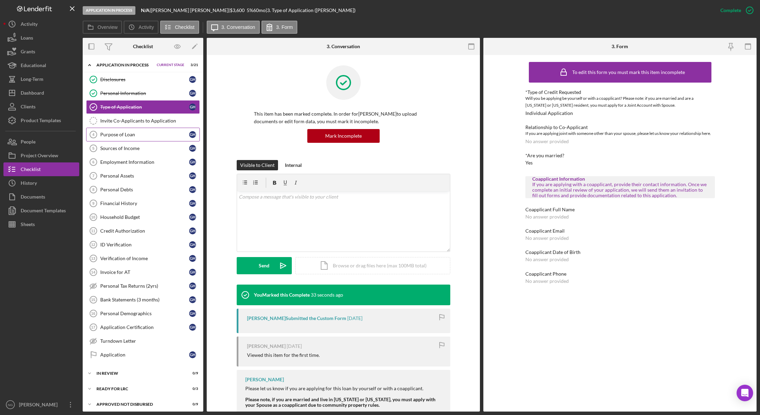
click at [147, 135] on div "Purpose of Loan" at bounding box center [144, 135] width 89 height 6
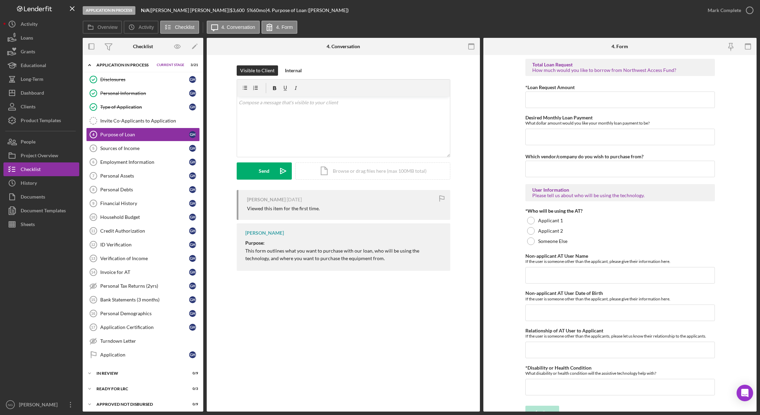
scroll to position [424, 0]
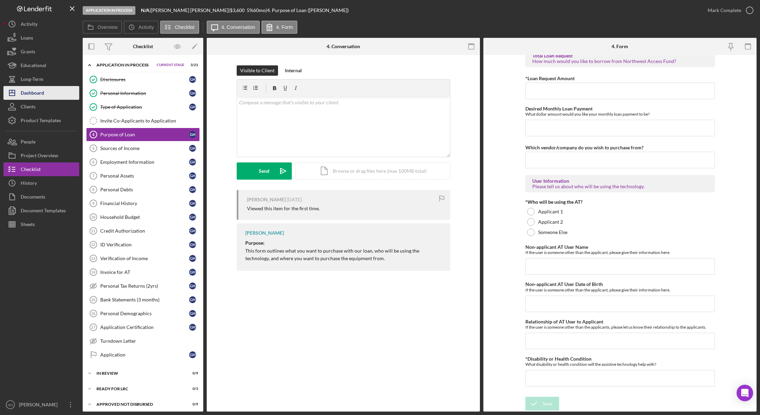
click at [35, 91] on div "Dashboard" at bounding box center [32, 93] width 23 height 15
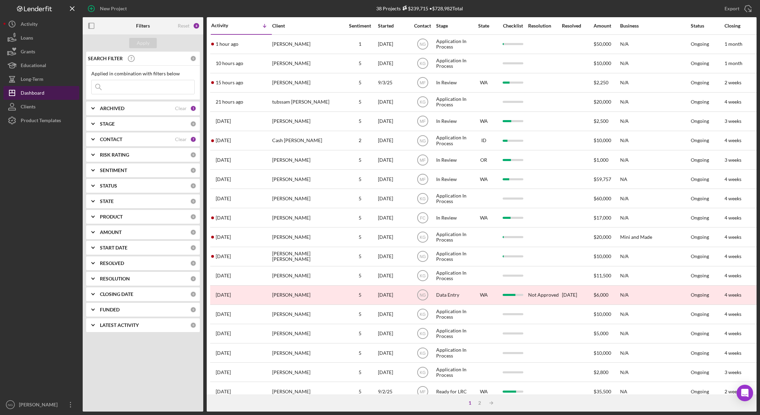
click at [39, 95] on div "Dashboard" at bounding box center [33, 93] width 24 height 15
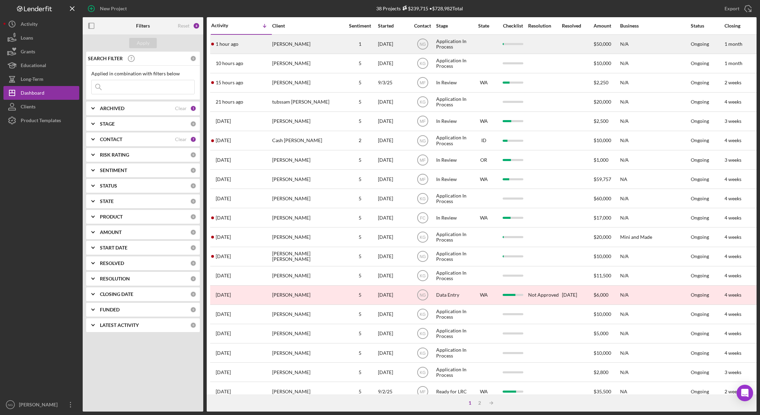
click at [262, 52] on div "1 hour ago [PERSON_NAME]" at bounding box center [241, 44] width 60 height 18
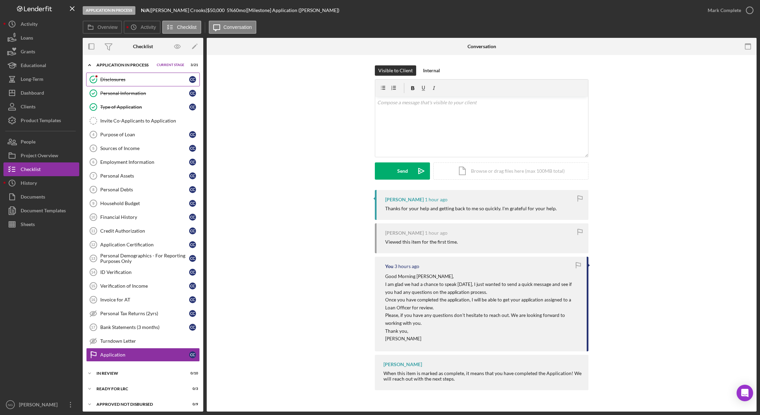
click at [134, 83] on link "Disclosures Disclosures C C" at bounding box center [143, 80] width 114 height 14
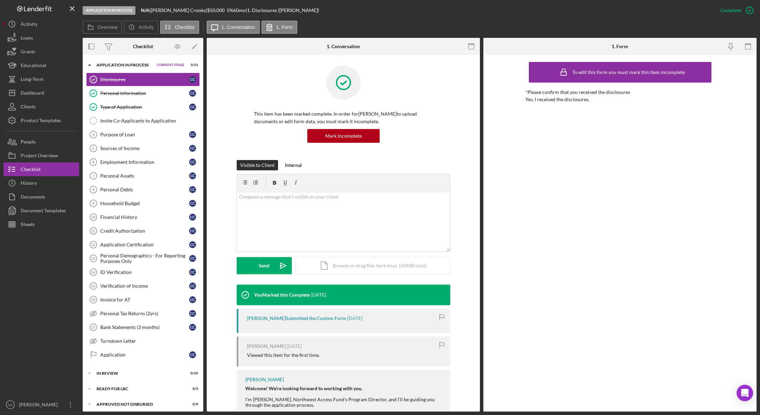
click at [326, 319] on div "[PERSON_NAME] Submitted the Custom Form" at bounding box center [296, 319] width 99 height 6
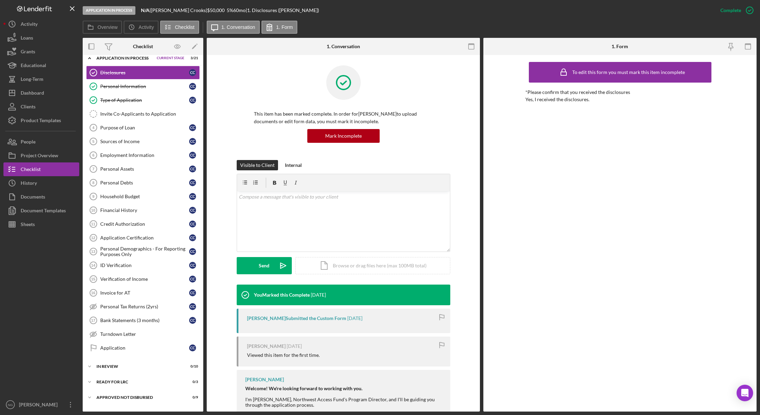
scroll to position [19, 0]
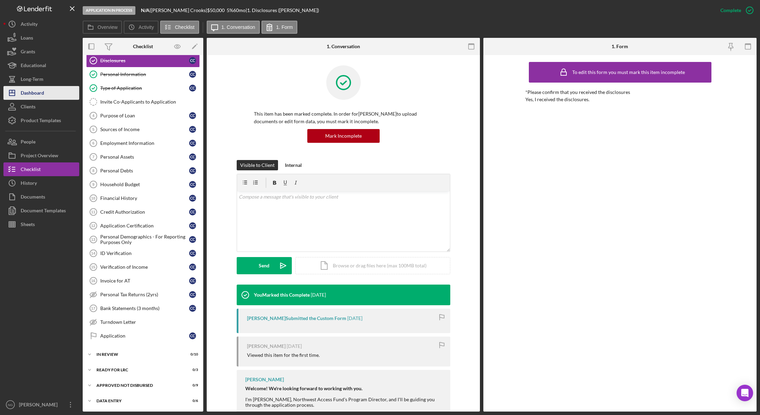
click at [38, 99] on div "Dashboard" at bounding box center [32, 93] width 23 height 15
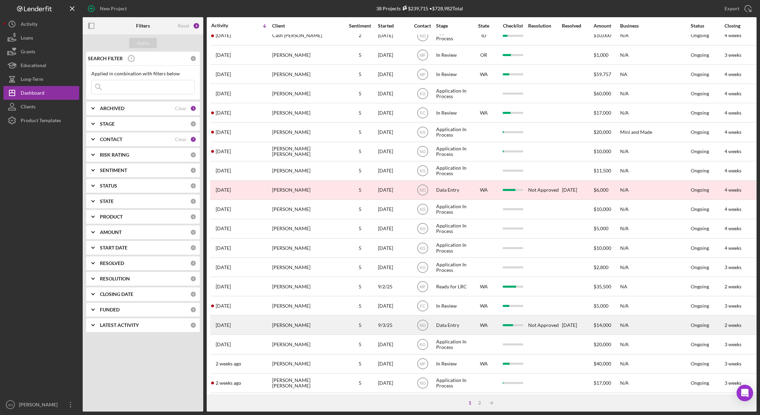
scroll to position [132, 0]
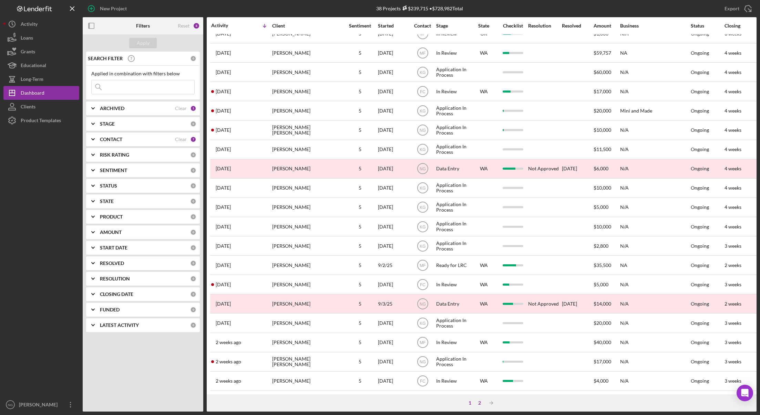
click at [482, 402] on div "2" at bounding box center [479, 403] width 10 height 6
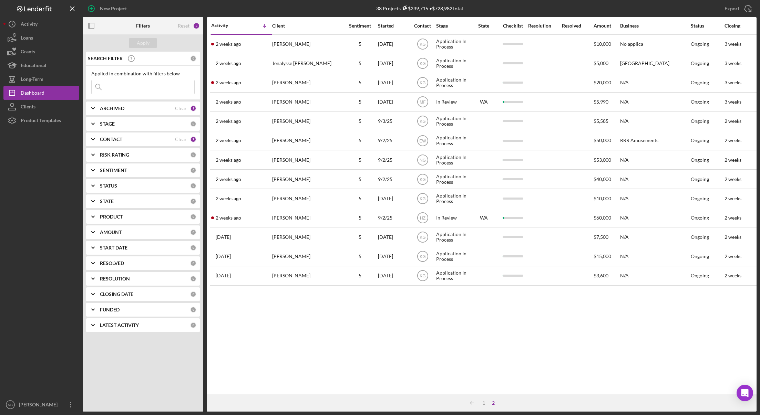
scroll to position [0, 0]
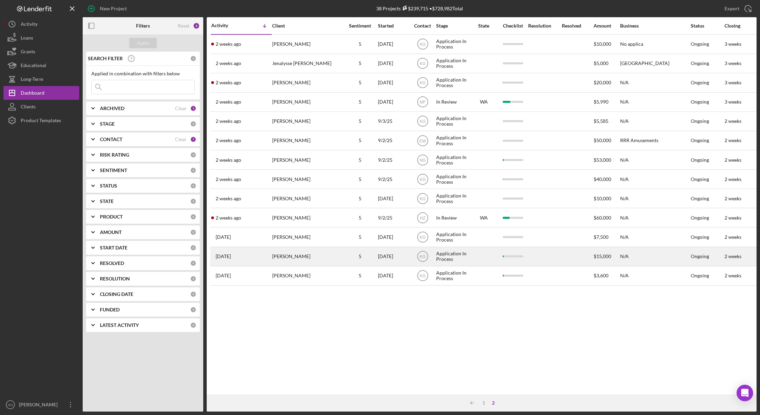
click at [310, 256] on div "[PERSON_NAME]" at bounding box center [306, 257] width 69 height 18
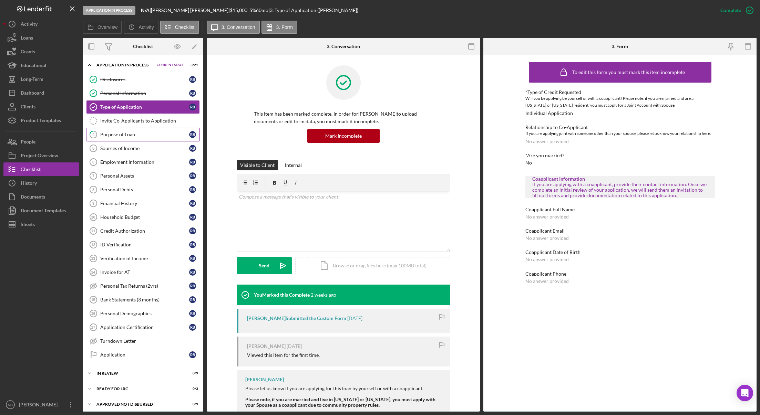
click at [134, 135] on div "Purpose of Loan" at bounding box center [144, 135] width 89 height 6
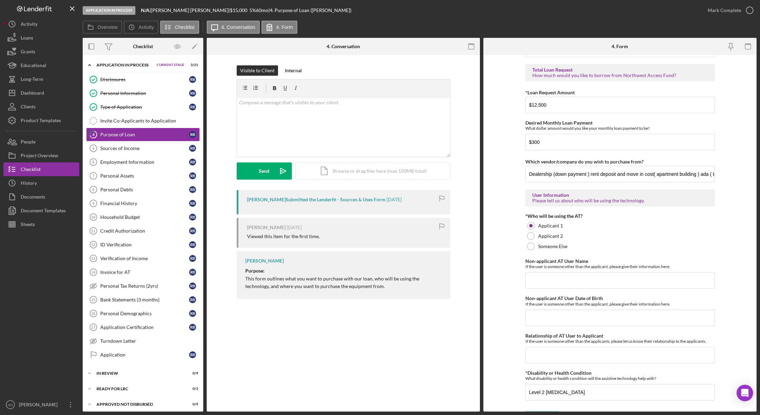
scroll to position [413, 0]
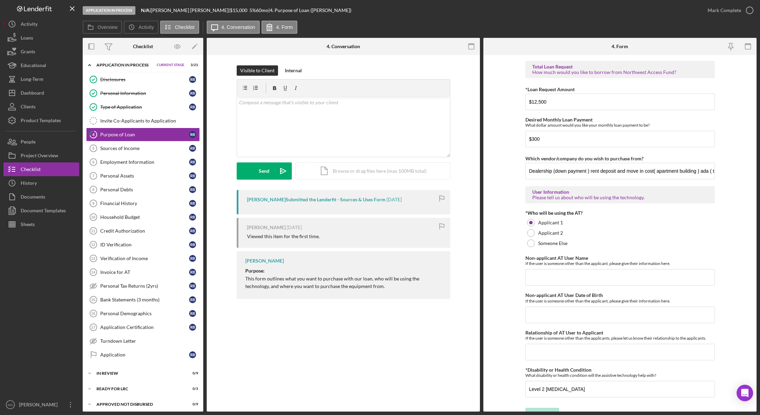
click at [200, 12] on div "[PERSON_NAME] |" at bounding box center [190, 11] width 79 height 6
click at [349, 347] on div "4 Purpose of Loan Visible to Client Internal v Color teal Color pink Remove col…" at bounding box center [343, 233] width 273 height 357
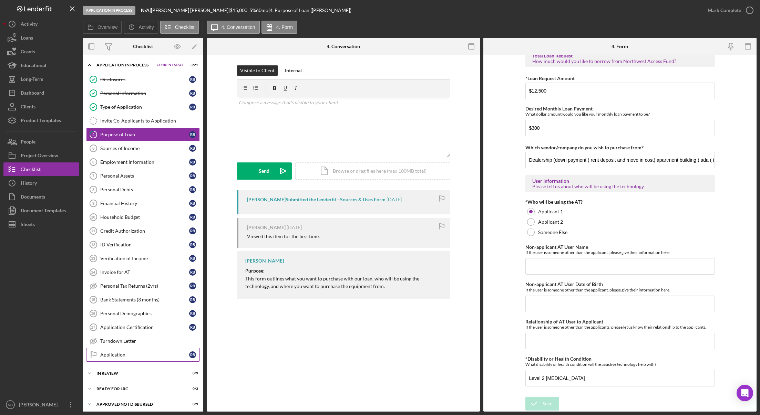
click at [131, 358] on div "Application" at bounding box center [144, 355] width 89 height 6
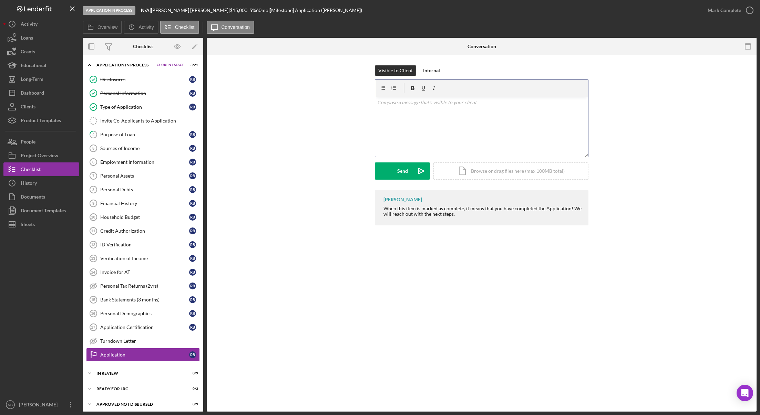
click at [473, 117] on div "v Color teal Color pink Remove color Add row above Add row below Add column bef…" at bounding box center [481, 127] width 213 height 60
click at [135, 357] on div "Application" at bounding box center [144, 355] width 89 height 6
click at [407, 106] on p at bounding box center [481, 103] width 209 height 8
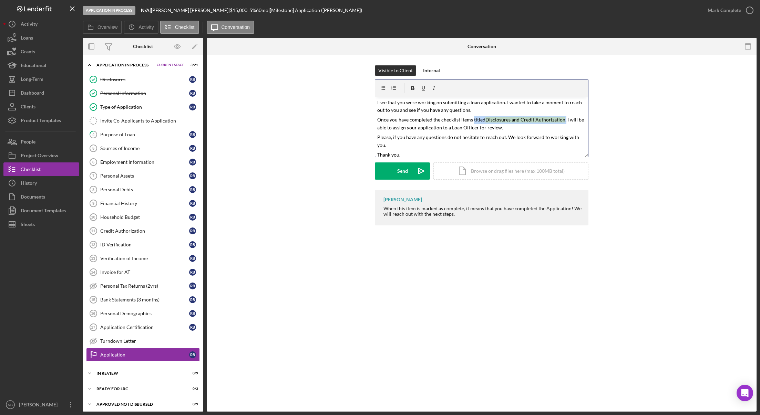
drag, startPoint x: 472, startPoint y: 120, endPoint x: 563, endPoint y: 119, distance: 91.2
click at [563, 119] on span "Once you have completed the checklist items titled Disclosures and Credit Autho…" at bounding box center [481, 124] width 208 height 14
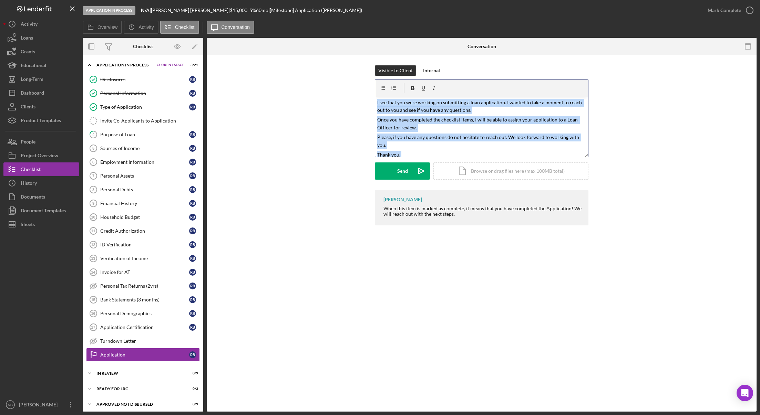
drag, startPoint x: 403, startPoint y: 153, endPoint x: 333, endPoint y: 66, distance: 111.6
click at [333, 66] on div "Visible to Client Internal v Color teal Color pink Remove color Add row above A…" at bounding box center [481, 127] width 529 height 125
copy div "I see that you were working on submitting a loan application. I wanted to take …"
click at [382, 104] on mark "I see that you were working on submitting a loan application. I wanted to take …" at bounding box center [480, 107] width 206 height 14
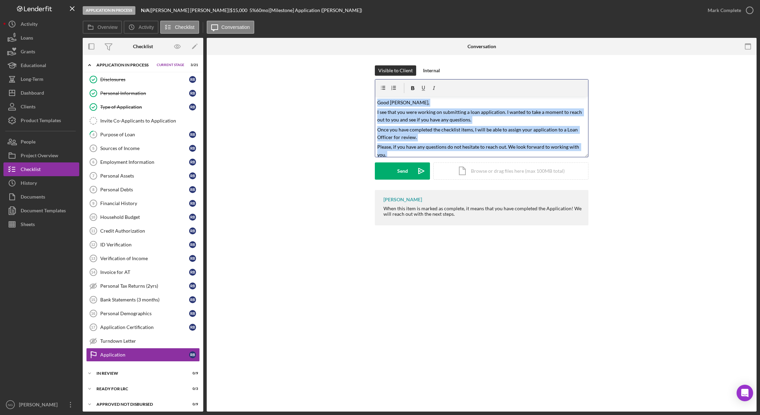
drag, startPoint x: 400, startPoint y: 153, endPoint x: 358, endPoint y: 73, distance: 89.6
click at [358, 73] on div "Visible to Client Internal v Color teal Color pink Remove color Add row above A…" at bounding box center [481, 127] width 529 height 125
copy div "Good [PERSON_NAME], I see that you were working on submitting a loan applicatio…"
click at [113, 31] on button "Overview" at bounding box center [102, 27] width 39 height 13
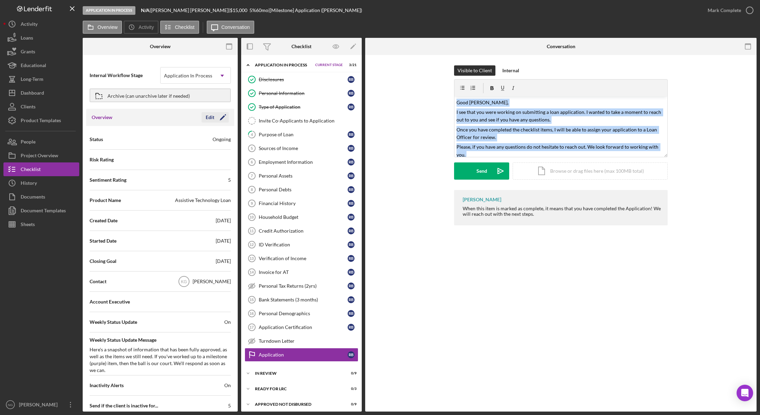
click at [219, 118] on icon "Icon/Edit" at bounding box center [222, 117] width 17 height 17
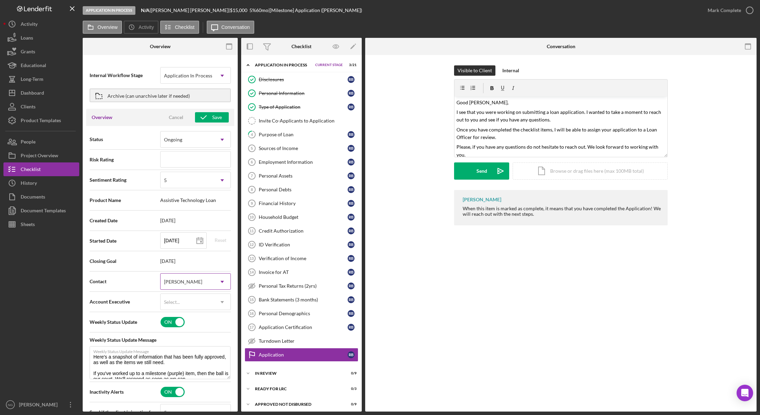
click at [202, 280] on div "[PERSON_NAME]" at bounding box center [186, 282] width 53 height 16
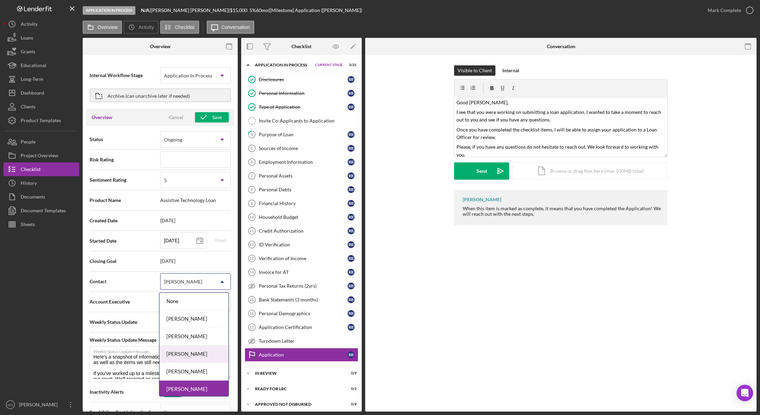
click at [197, 354] on div "[PERSON_NAME]" at bounding box center [193, 355] width 69 height 18
type textarea "Here's a snapshot of information that has been fully approved, as well as the i…"
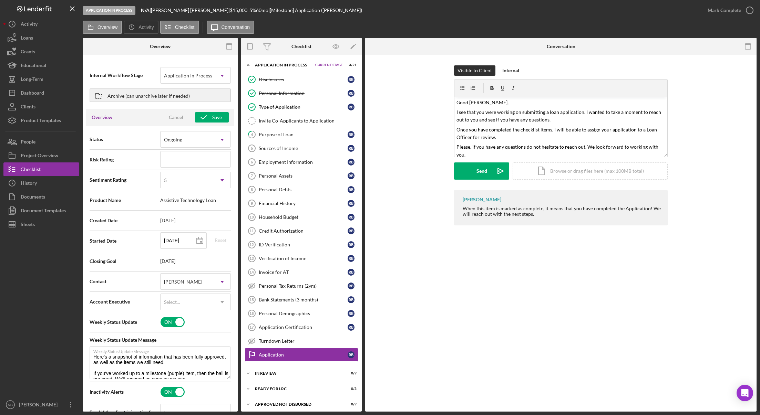
click at [181, 262] on span "[DATE]" at bounding box center [195, 262] width 71 height 6
click at [199, 245] on icon at bounding box center [199, 240] width 17 height 17
type input "[DATE]"
type textarea "Here's a snapshot of information that has been fully approved, as well as the i…"
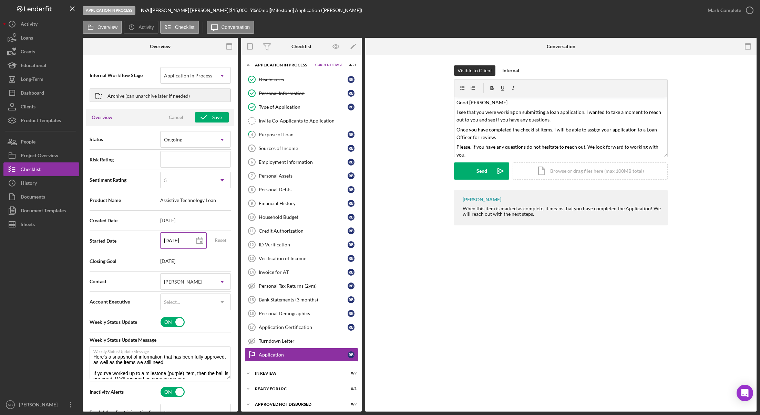
type input "[DATE]"
type textarea "Here's a snapshot of information that has been fully approved, as well as the i…"
type input "[DATE]"
click at [212, 121] on div "Save" at bounding box center [217, 117] width 10 height 10
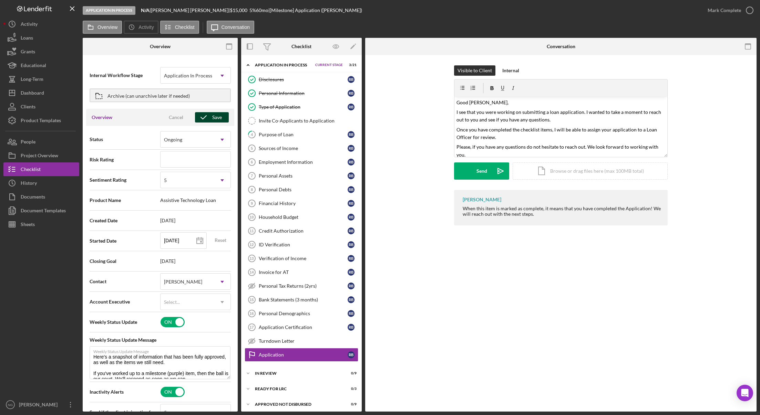
type textarea "Here's a snapshot of information that has been fully approved, as well as the i…"
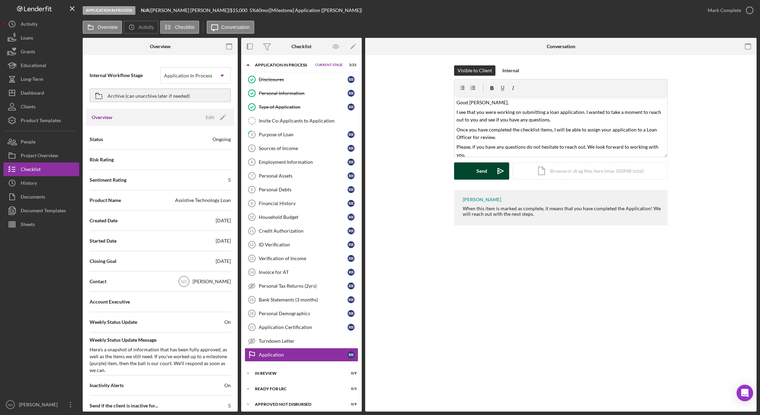
click at [483, 171] on div "Send" at bounding box center [481, 171] width 11 height 17
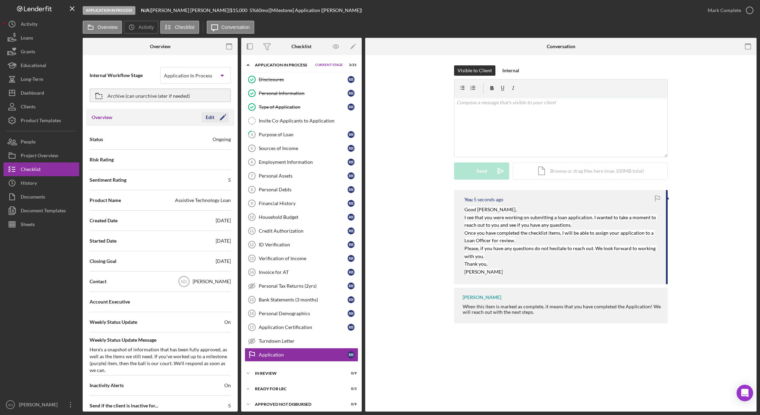
click at [222, 121] on icon "Icon/Edit" at bounding box center [222, 117] width 17 height 17
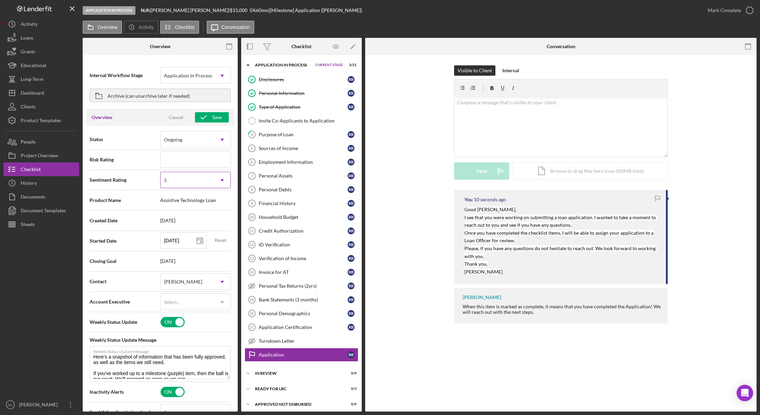
click at [197, 178] on div "5" at bounding box center [186, 180] width 53 height 16
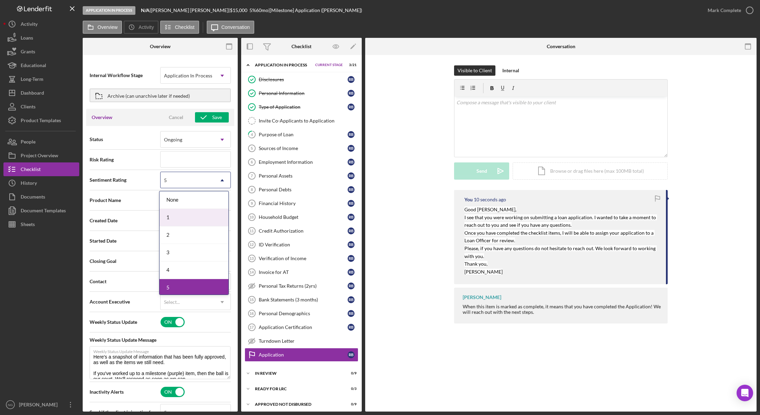
click at [187, 215] on div "1" at bounding box center [193, 218] width 69 height 18
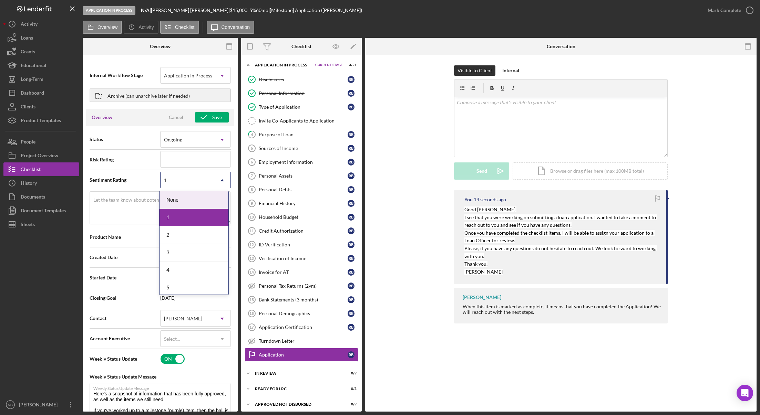
click at [198, 179] on div "1" at bounding box center [186, 180] width 53 height 16
click at [190, 203] on div "None" at bounding box center [193, 200] width 69 height 18
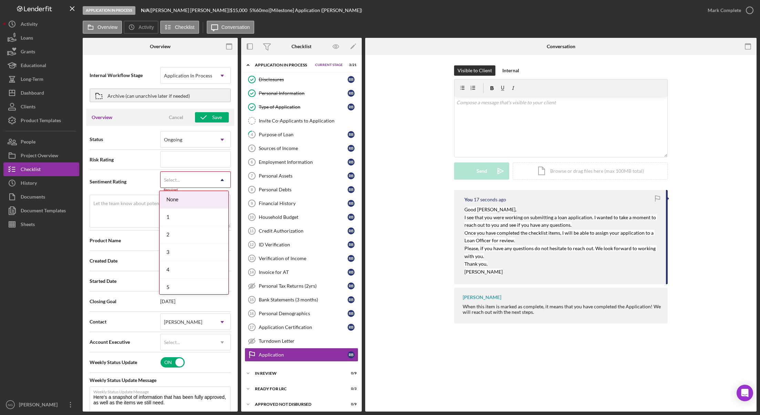
click at [199, 182] on div "Select..." at bounding box center [186, 180] width 53 height 16
click at [189, 230] on div "2" at bounding box center [193, 235] width 69 height 18
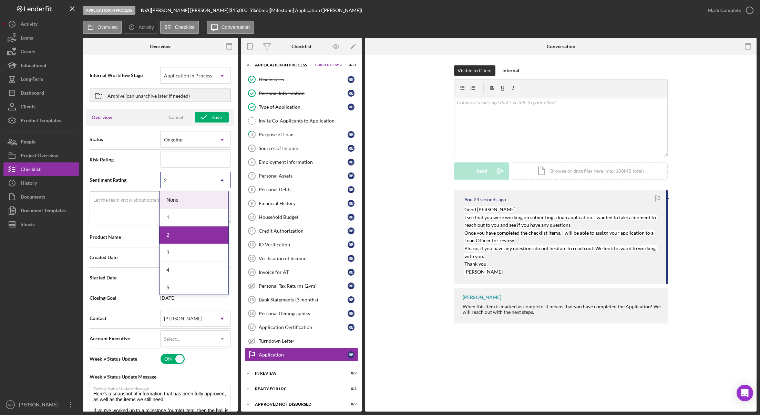
click at [201, 184] on div "2" at bounding box center [186, 180] width 53 height 16
click at [183, 238] on div "2" at bounding box center [193, 236] width 69 height 18
type textarea "Here's a snapshot of information that has been fully approved, as well as the i…"
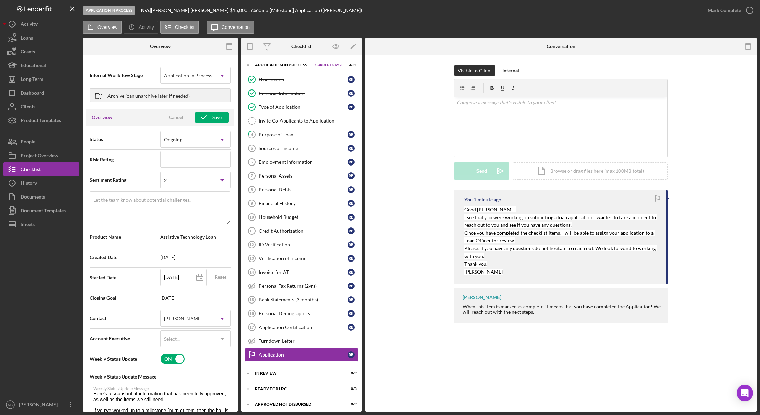
click at [177, 116] on div "Cancel" at bounding box center [176, 117] width 14 height 10
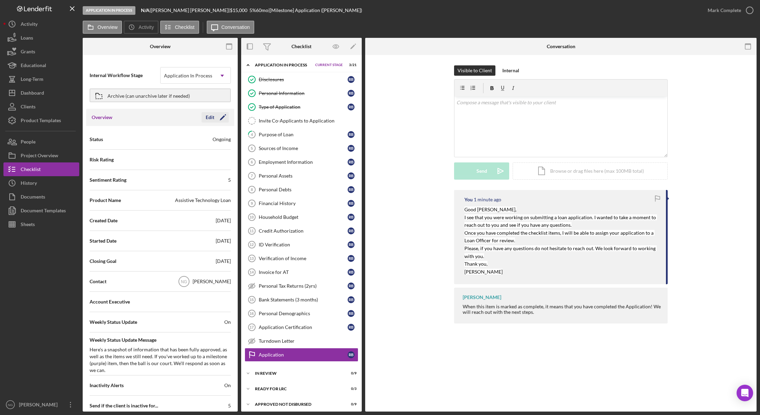
click at [219, 117] on icon "Icon/Edit" at bounding box center [222, 117] width 17 height 17
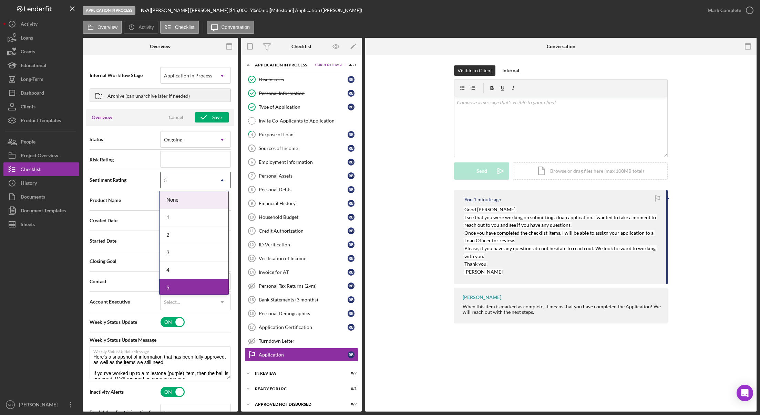
click at [203, 185] on div "5" at bounding box center [186, 180] width 53 height 16
click at [197, 200] on div "None" at bounding box center [193, 200] width 69 height 18
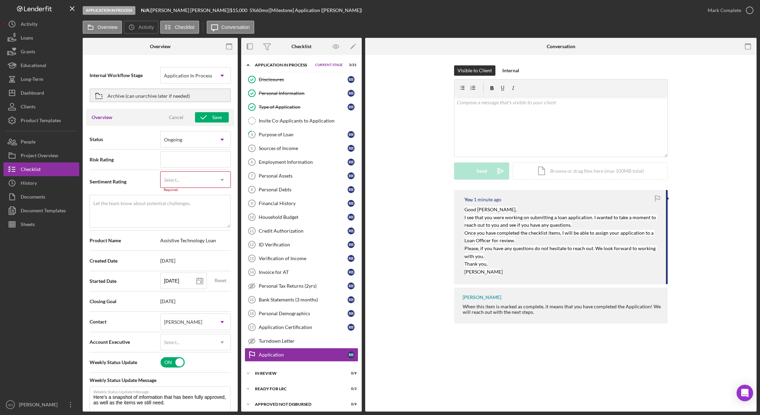
click at [211, 178] on div "Select..." at bounding box center [186, 180] width 53 height 16
click at [198, 232] on div "2" at bounding box center [193, 235] width 69 height 18
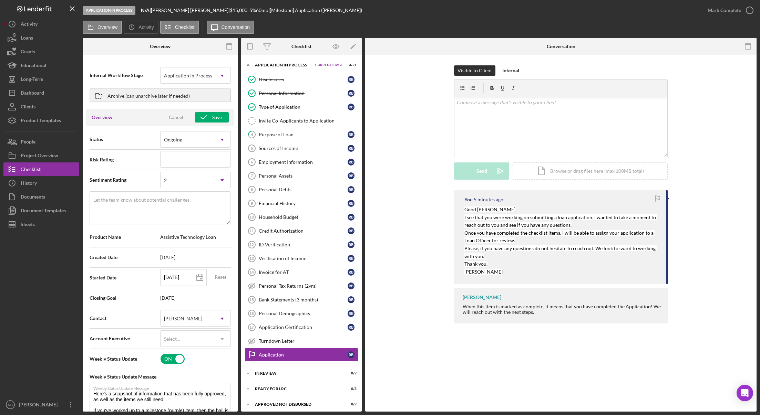
click at [684, 72] on div "Visible to Client Internal v Color teal Color pink Remove color Add row above A…" at bounding box center [560, 127] width 370 height 125
click at [25, 333] on div at bounding box center [41, 314] width 76 height 167
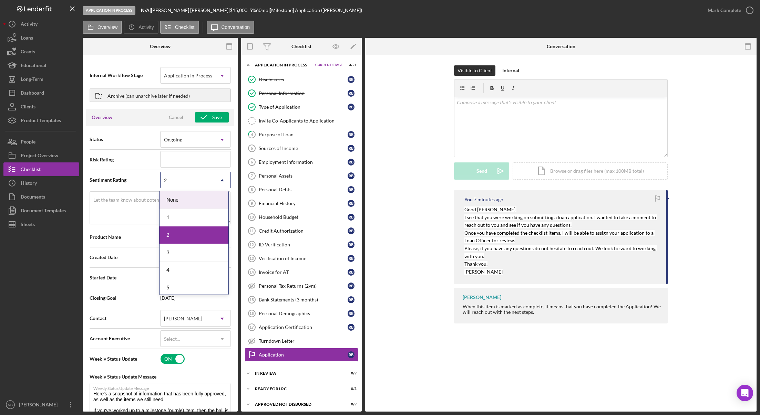
click at [220, 178] on icon "Icon/Dropdown Arrow" at bounding box center [222, 180] width 17 height 17
click at [173, 218] on div "1" at bounding box center [193, 218] width 69 height 18
type textarea "Here's a snapshot of information that has been fully approved, as well as the i…"
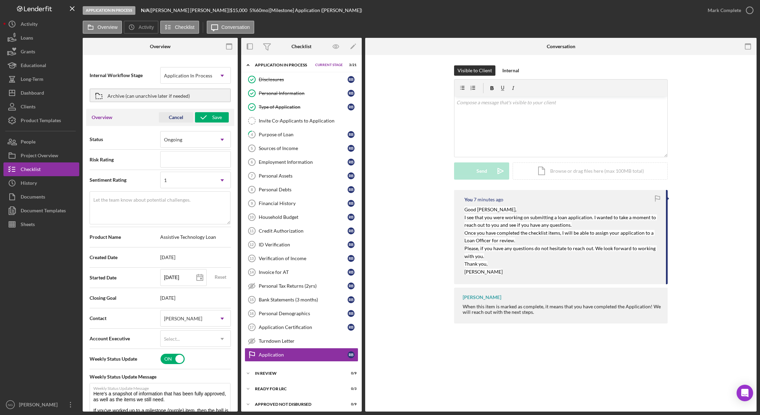
click at [176, 117] on div "Cancel" at bounding box center [176, 117] width 14 height 10
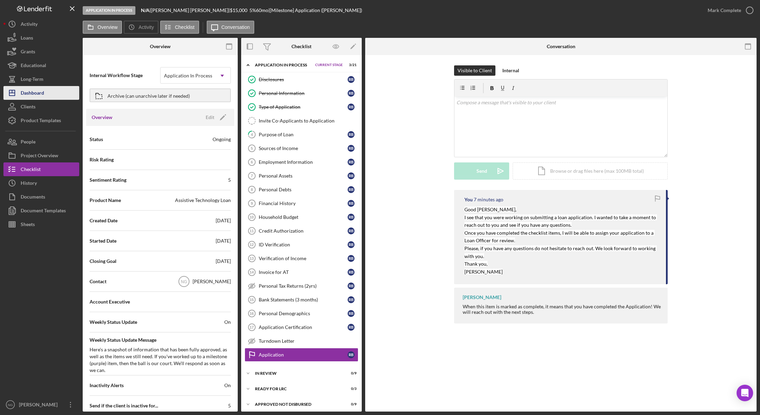
click at [39, 96] on div "Dashboard" at bounding box center [32, 93] width 23 height 15
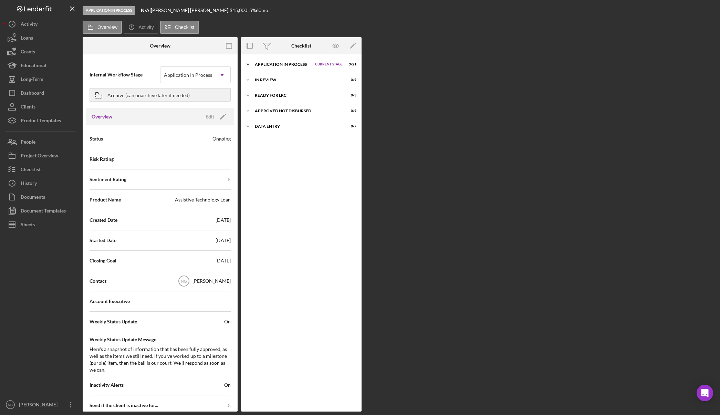
click at [283, 63] on div "Application In Process" at bounding box center [283, 64] width 57 height 4
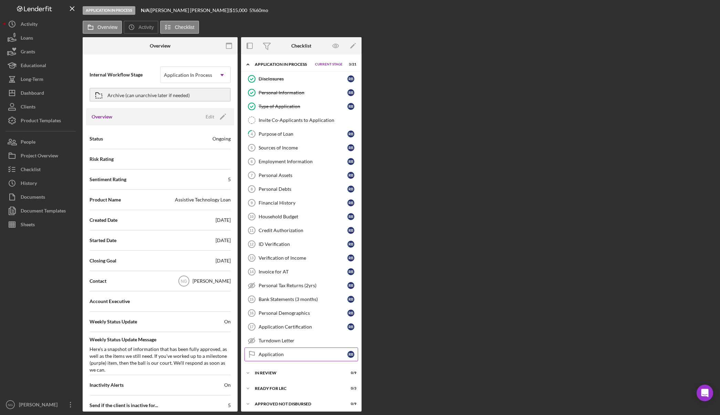
click at [283, 353] on div "Application" at bounding box center [303, 355] width 89 height 6
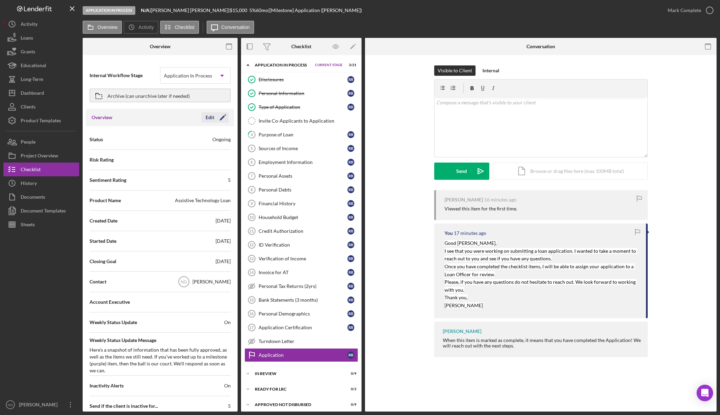
click at [221, 121] on icon "Icon/Edit" at bounding box center [222, 117] width 17 height 17
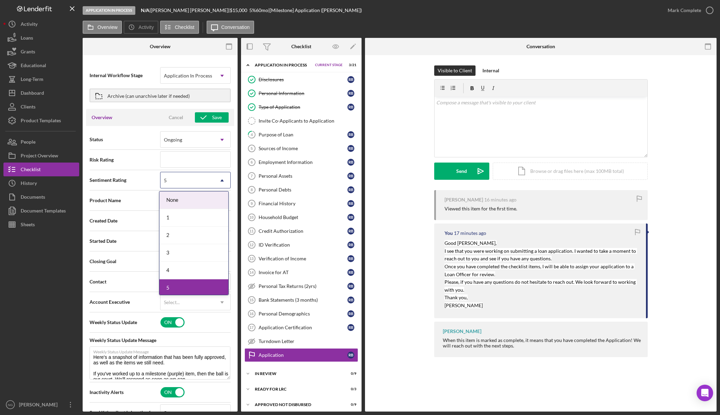
click at [203, 187] on div "5" at bounding box center [186, 180] width 53 height 16
click at [196, 217] on div "1" at bounding box center [193, 218] width 69 height 18
type textarea "Here's a snapshot of information that has been fully approved, as well as the i…"
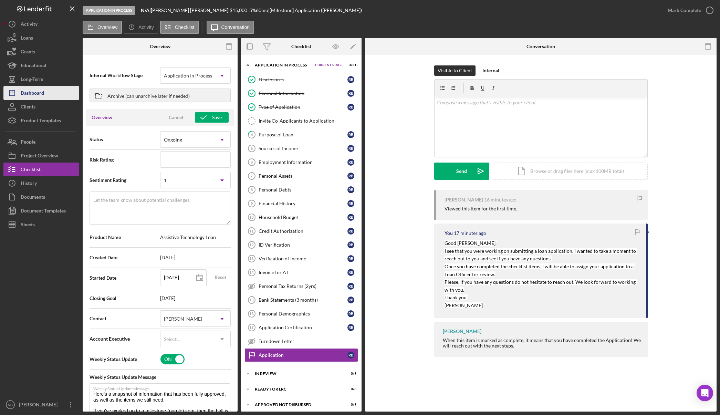
click at [48, 93] on button "Icon/Dashboard Dashboard" at bounding box center [41, 93] width 76 height 14
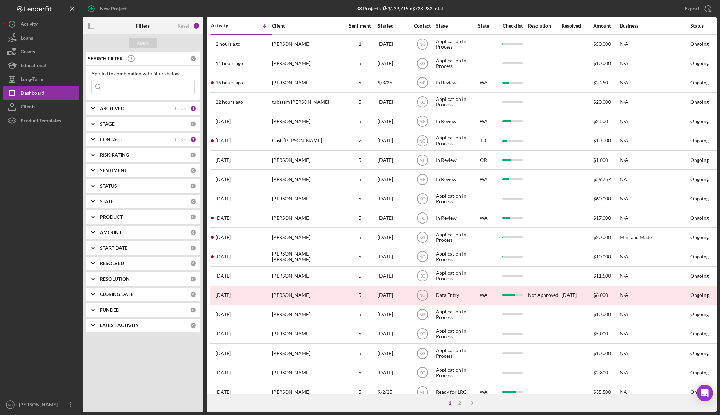
click at [60, 357] on div at bounding box center [41, 262] width 76 height 270
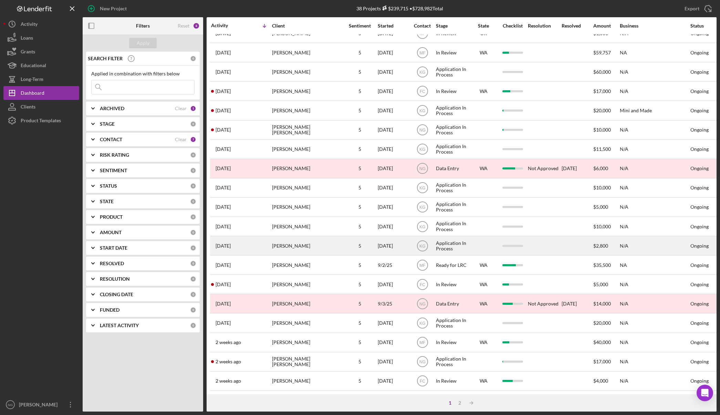
scroll to position [132, 0]
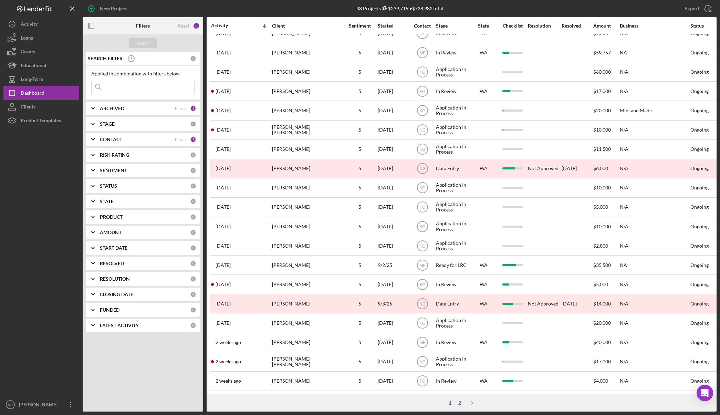
click at [459, 405] on div "2" at bounding box center [460, 403] width 10 height 6
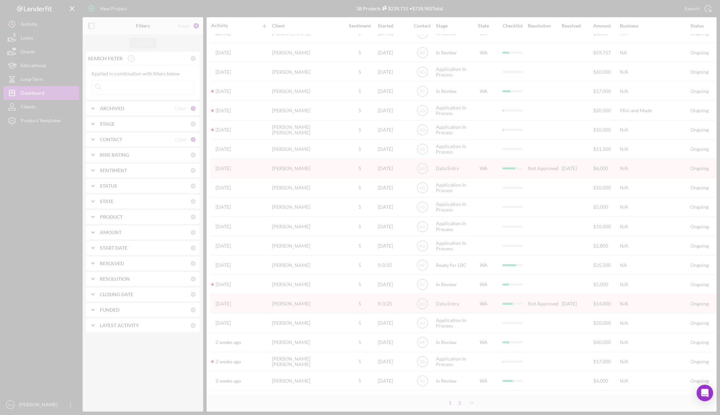
scroll to position [0, 0]
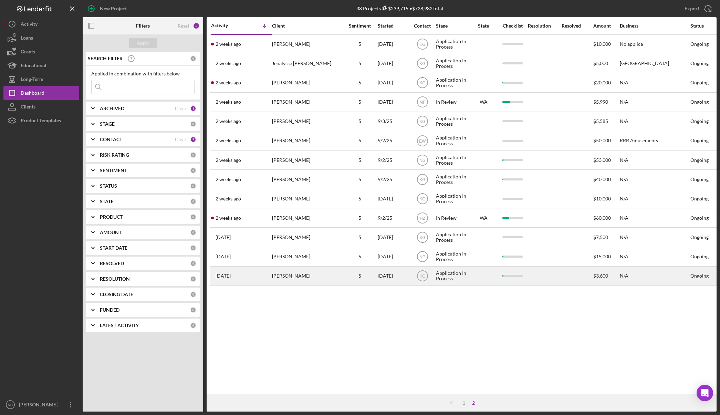
click at [362, 276] on div "5" at bounding box center [360, 276] width 34 height 6
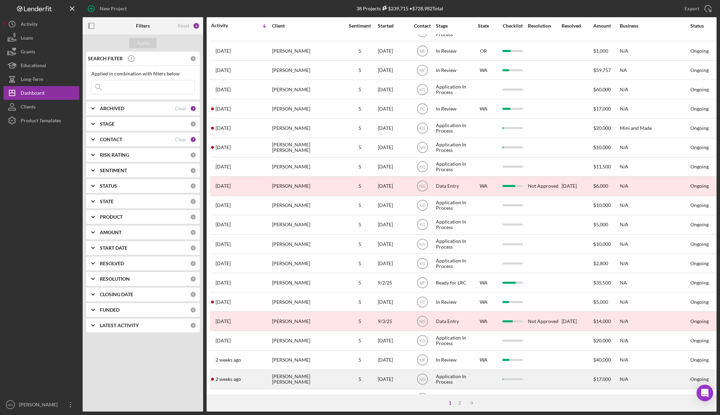
scroll to position [132, 0]
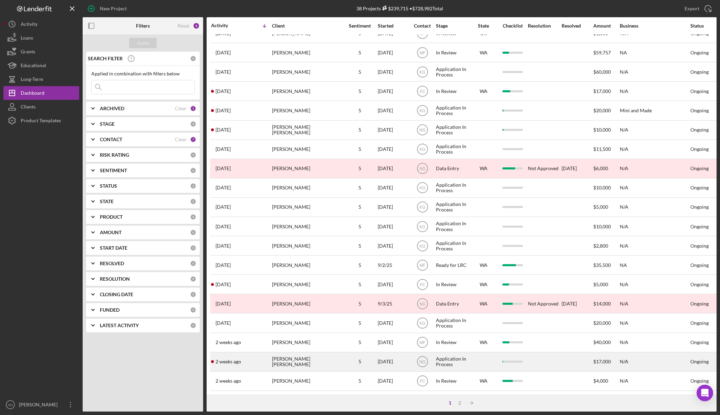
click at [383, 354] on div "[DATE]" at bounding box center [393, 362] width 31 height 18
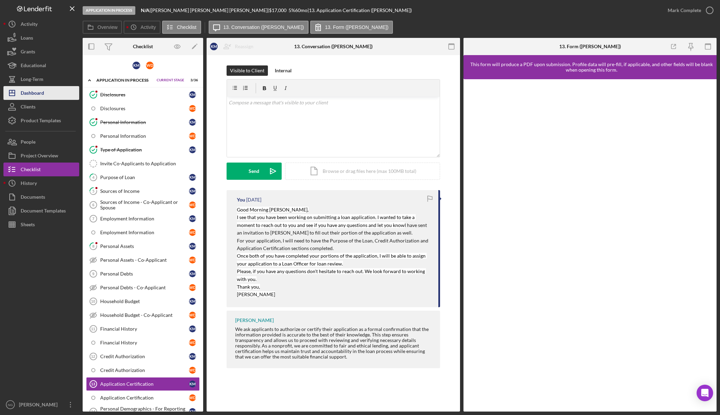
click at [44, 92] on button "Icon/Dashboard Dashboard" at bounding box center [41, 93] width 76 height 14
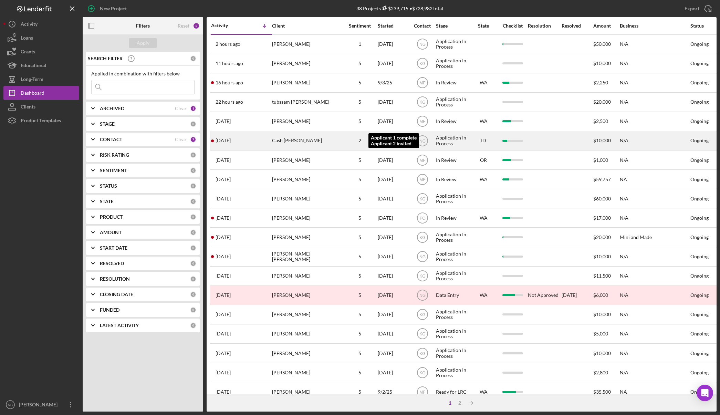
click at [359, 142] on div "2" at bounding box center [360, 141] width 34 height 6
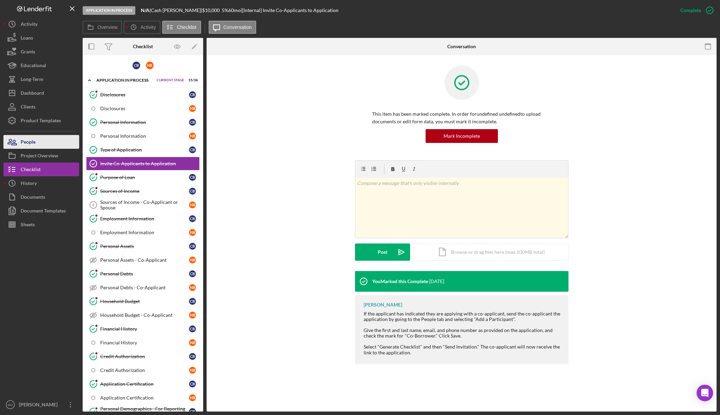
click at [38, 143] on button "People" at bounding box center [41, 142] width 76 height 14
